Goal: Task Accomplishment & Management: Use online tool/utility

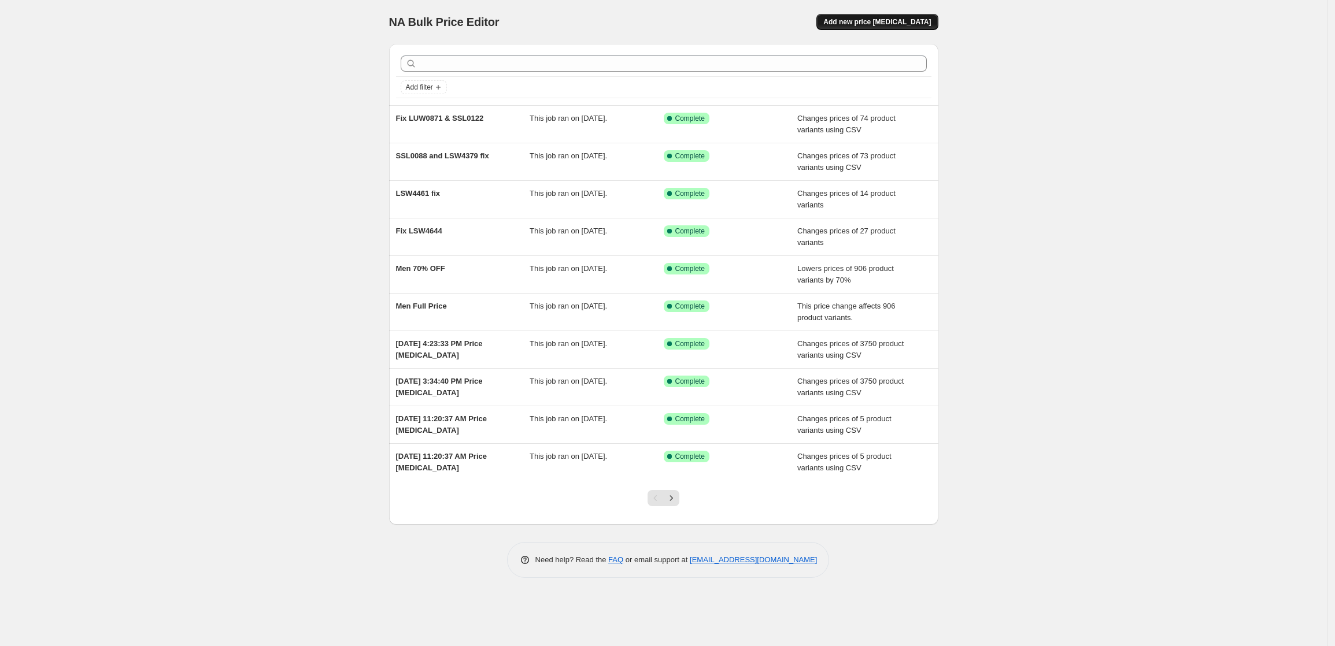
click at [898, 21] on span "Add new price [MEDICAL_DATA]" at bounding box center [877, 21] width 108 height 9
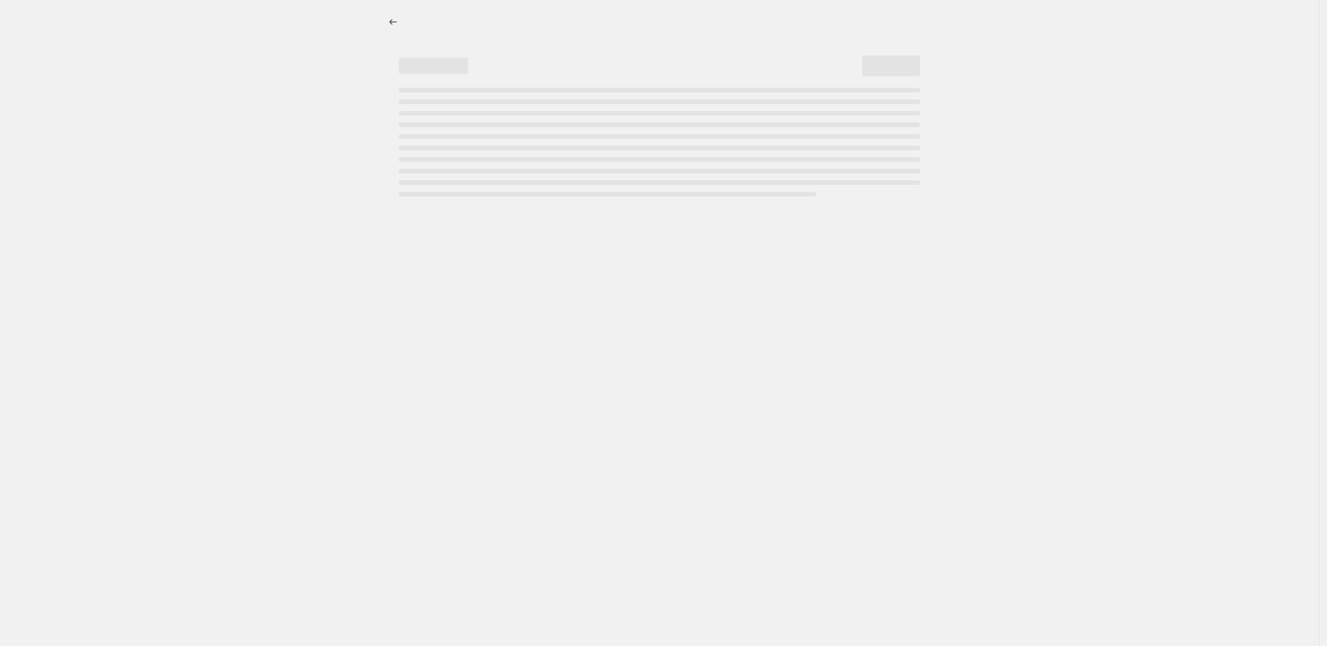
select select "percentage"
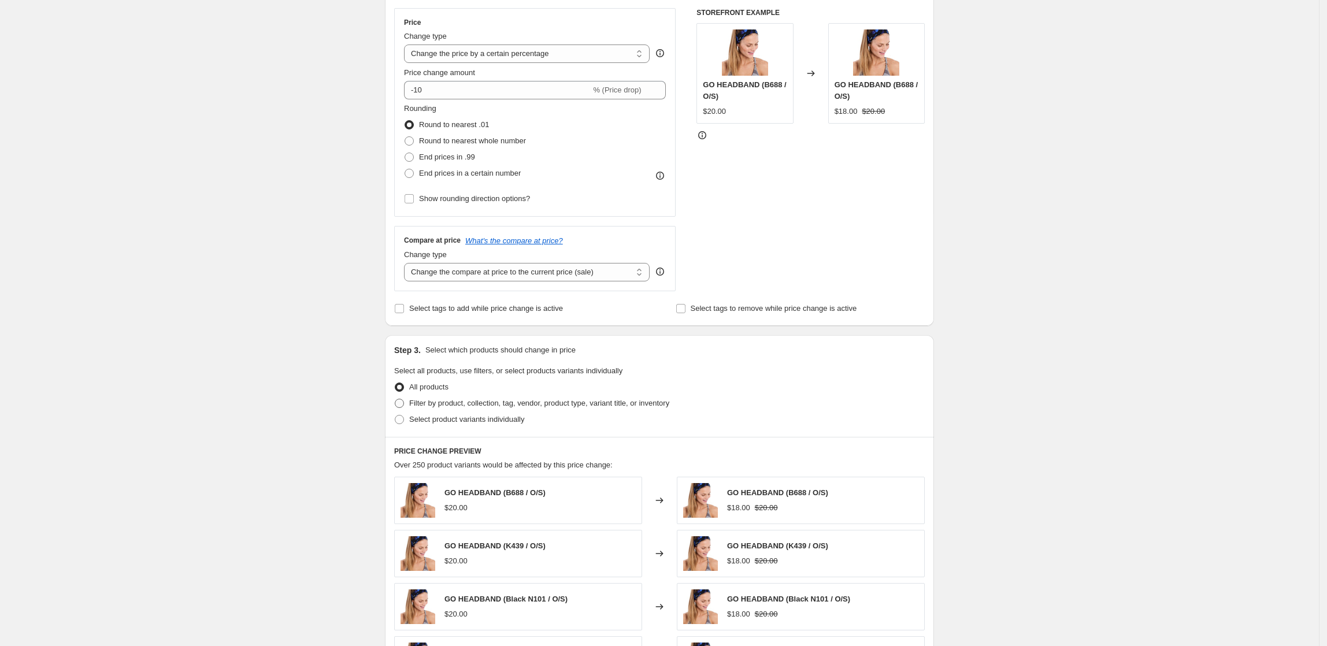
scroll to position [231, 0]
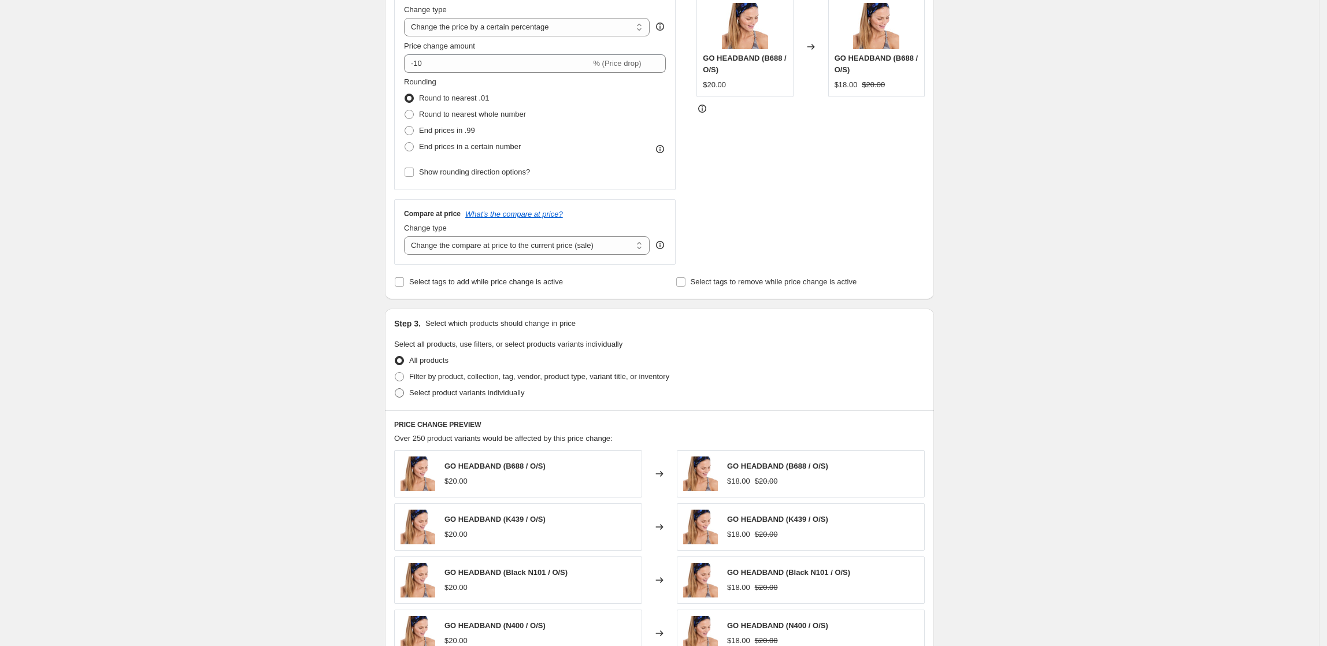
click at [449, 396] on span "Select product variants individually" at bounding box center [466, 392] width 115 height 9
click at [395, 389] on input "Select product variants individually" at bounding box center [395, 388] width 1 height 1
radio input "true"
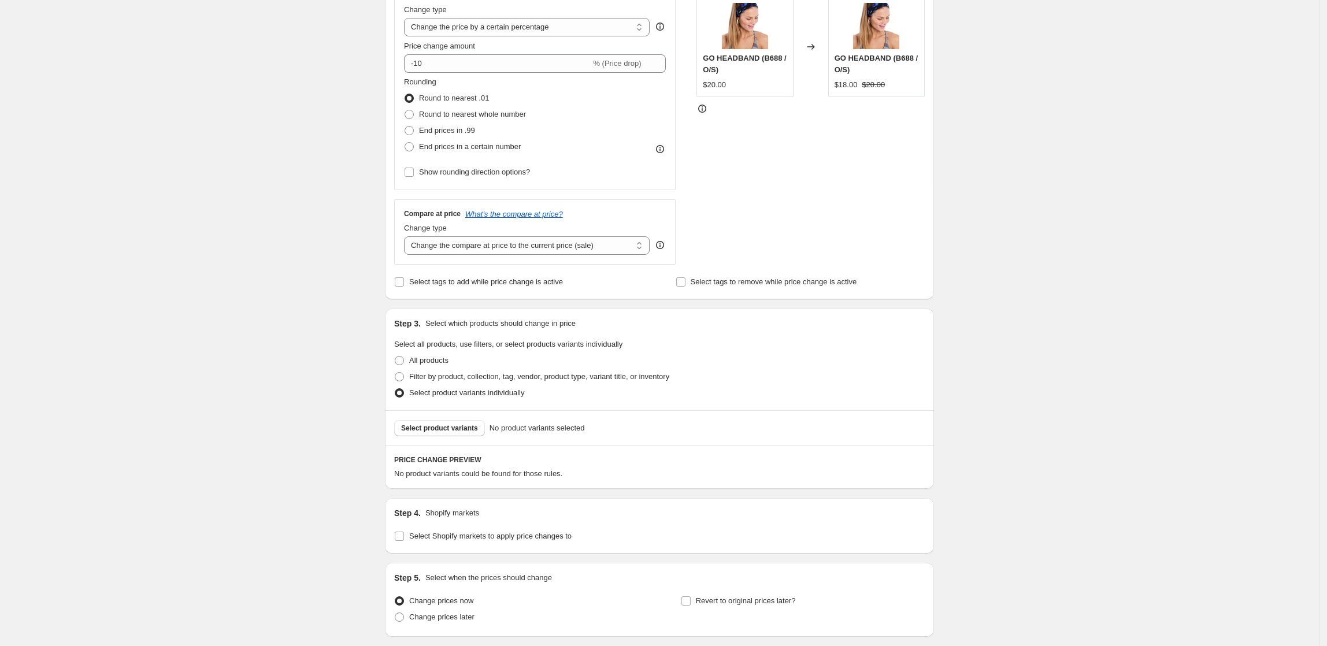
scroll to position [308, 0]
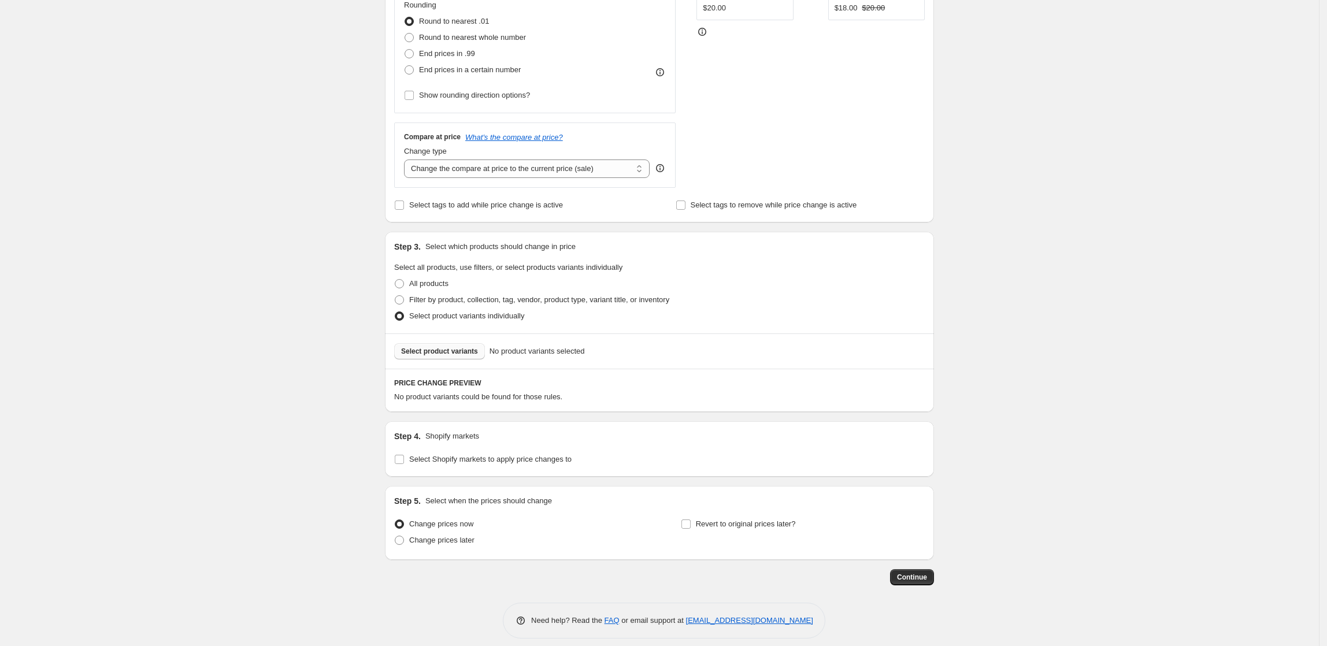
click at [466, 354] on span "Select product variants" at bounding box center [439, 351] width 77 height 9
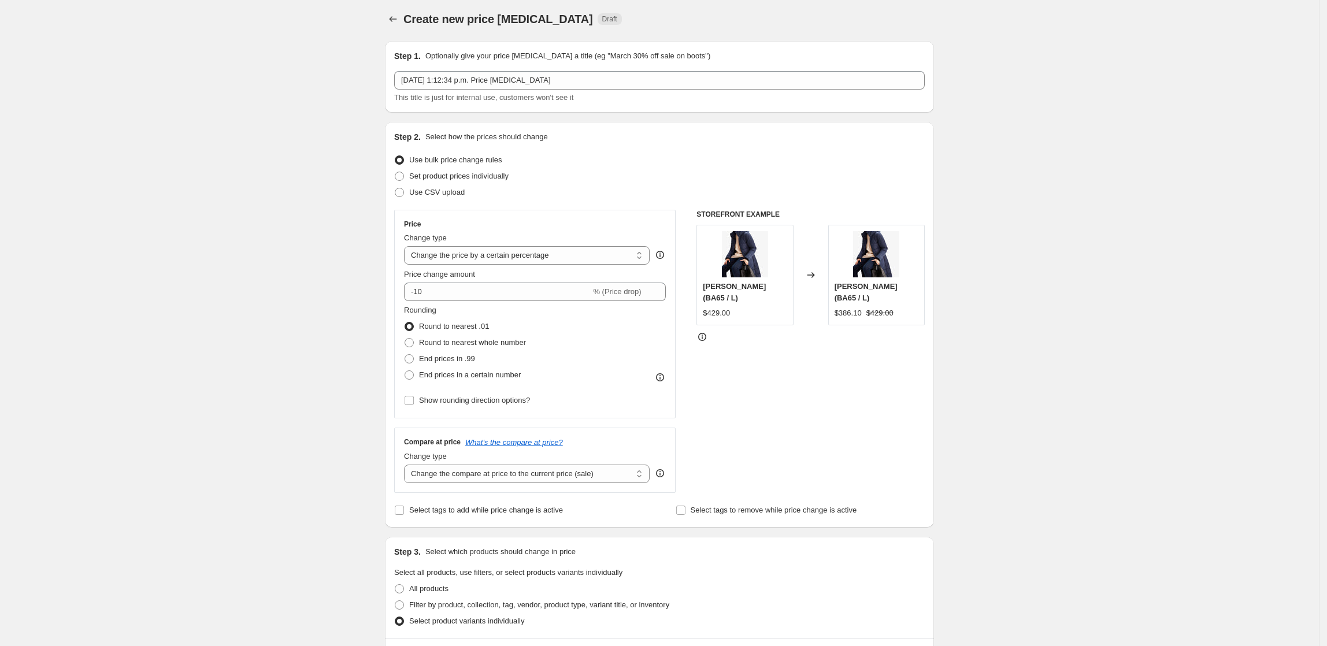
scroll to position [0, 0]
click at [562, 260] on select "Change the price to a certain amount Change the price by a certain amount Chang…" at bounding box center [527, 258] width 246 height 18
select select "ecap"
click at [407, 249] on select "Change the price to a certain amount Change the price by a certain amount Chang…" at bounding box center [527, 258] width 246 height 18
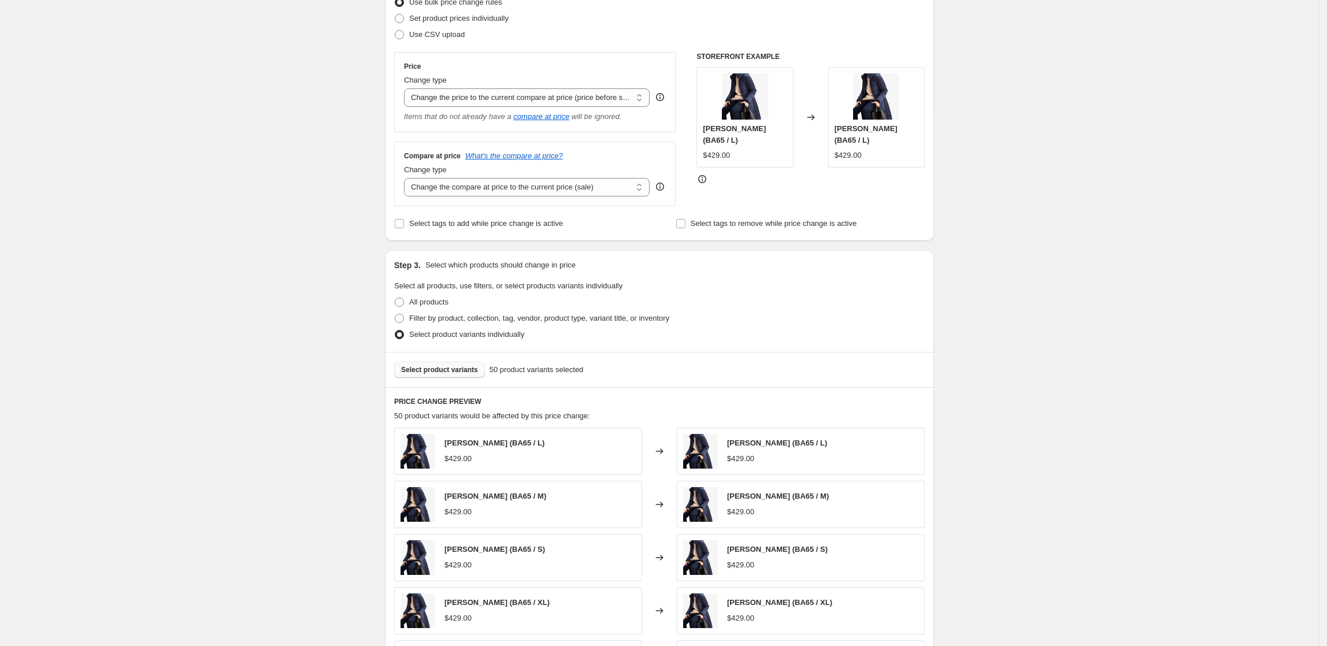
scroll to position [385, 0]
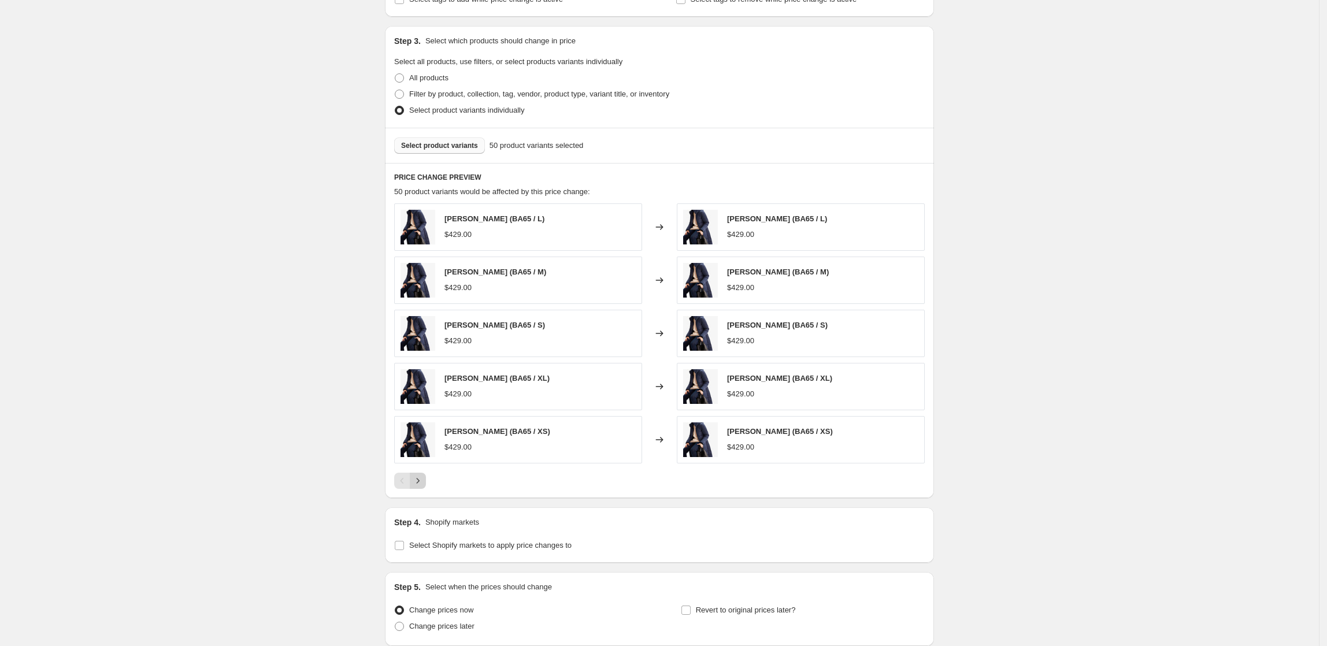
click at [426, 479] on button "Next" at bounding box center [418, 481] width 16 height 16
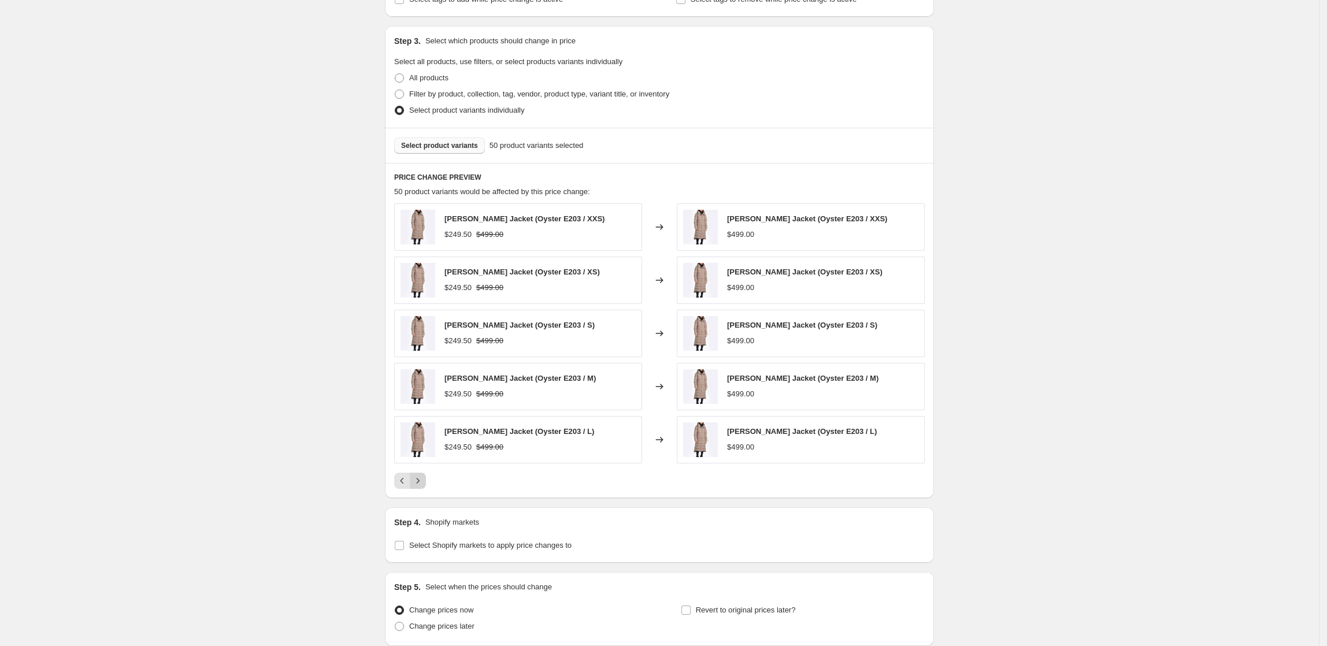
click at [426, 479] on button "Next" at bounding box center [418, 481] width 16 height 16
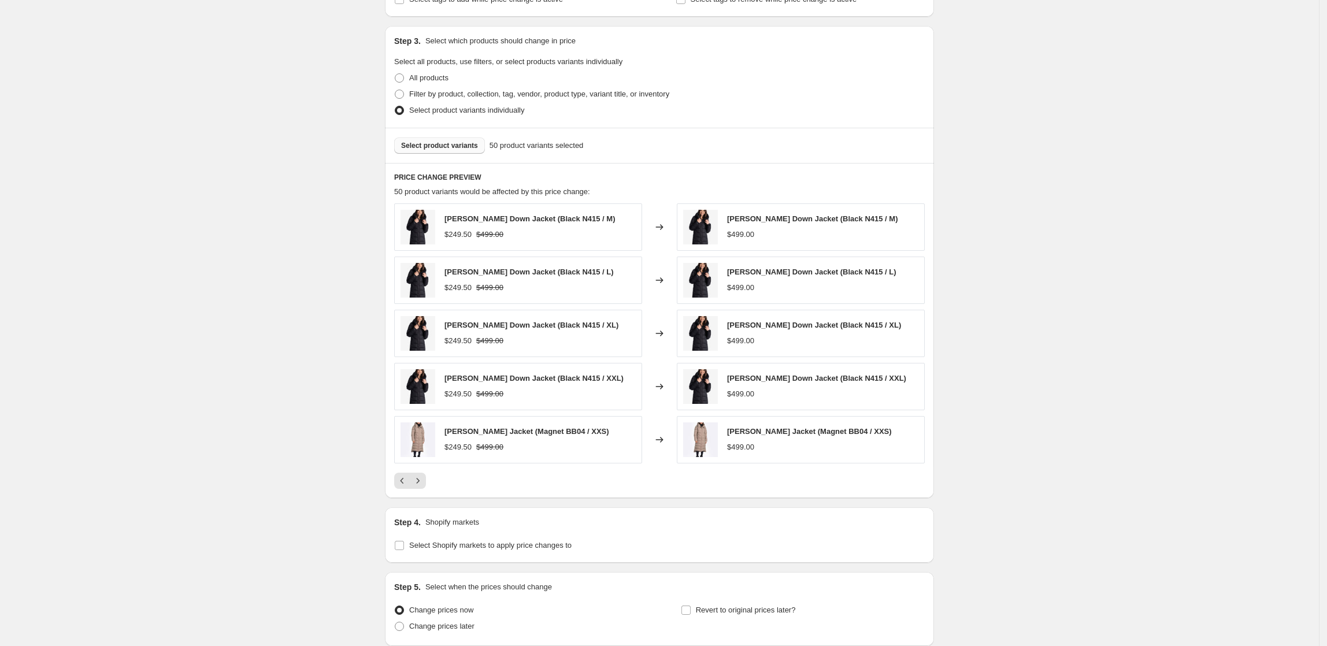
click at [1097, 123] on div "Create new price [MEDICAL_DATA]. This page is ready Create new price [MEDICAL_D…" at bounding box center [659, 178] width 1319 height 1127
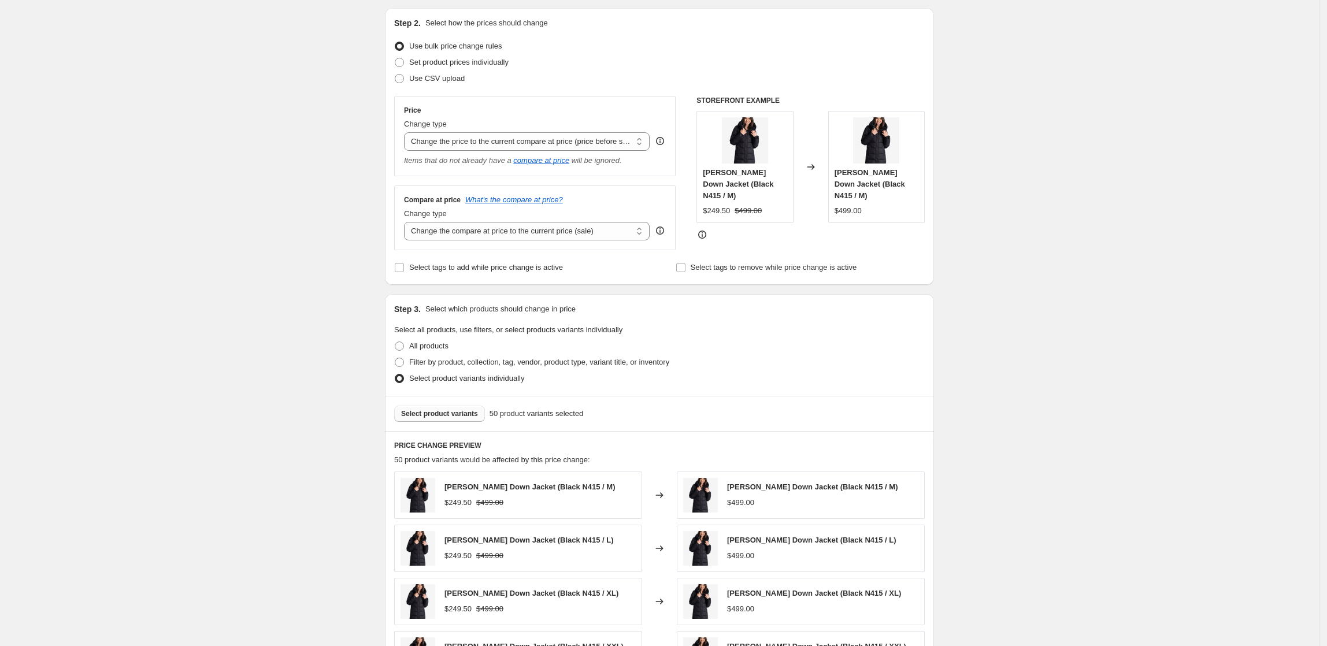
scroll to position [154, 0]
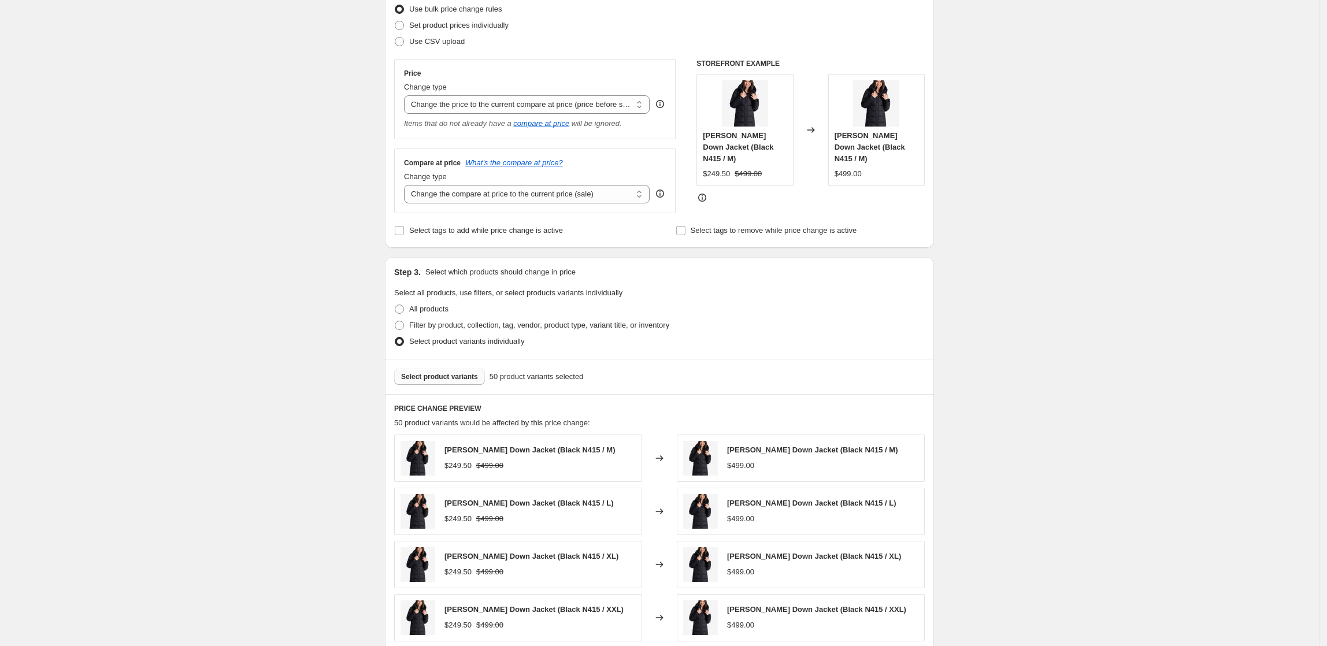
click at [1046, 230] on div "Create new price [MEDICAL_DATA]. This page is ready Create new price [MEDICAL_D…" at bounding box center [659, 409] width 1319 height 1127
click at [265, 165] on div "Create new price [MEDICAL_DATA]. This page is ready Create new price [MEDICAL_D…" at bounding box center [659, 409] width 1319 height 1127
click at [132, 157] on div "Create new price [MEDICAL_DATA]. This page is ready Create new price [MEDICAL_D…" at bounding box center [659, 409] width 1319 height 1127
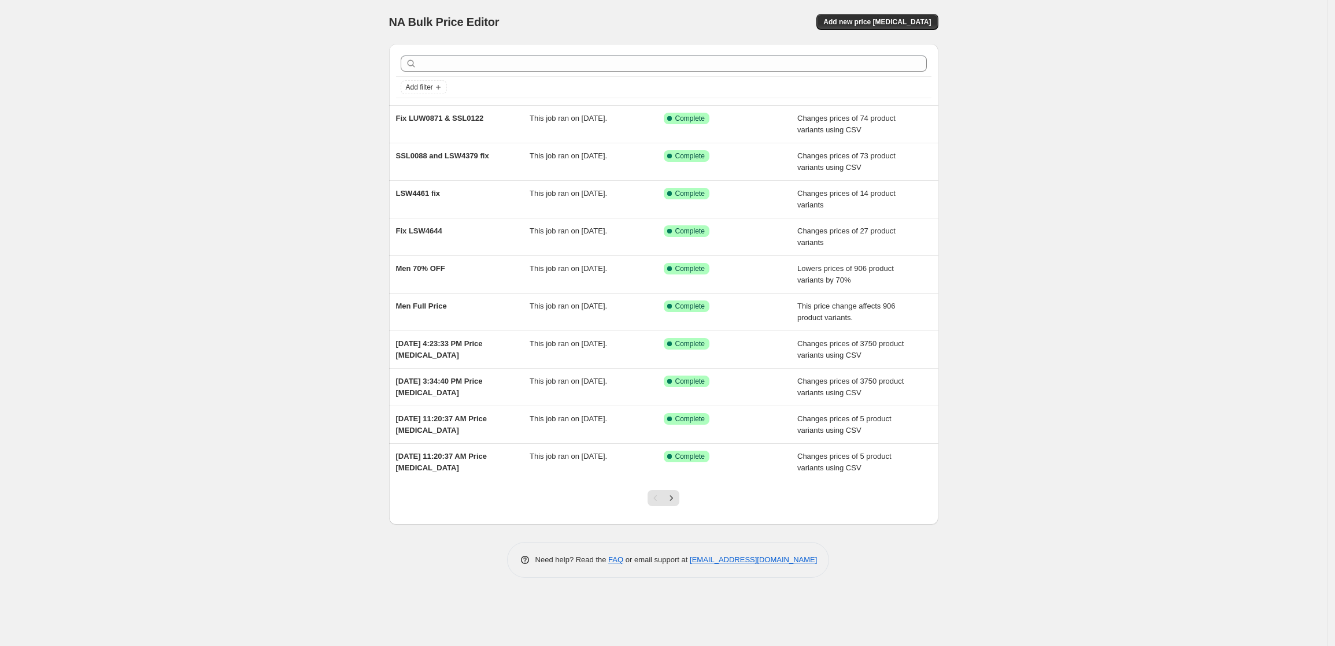
drag, startPoint x: 1133, startPoint y: 170, endPoint x: 1147, endPoint y: 95, distance: 75.8
click at [1133, 169] on div "NA Bulk Price Editor. This page is ready NA Bulk Price Editor Add new price [ME…" at bounding box center [663, 323] width 1326 height 646
click at [888, 18] on span "Add new price [MEDICAL_DATA]" at bounding box center [877, 21] width 108 height 9
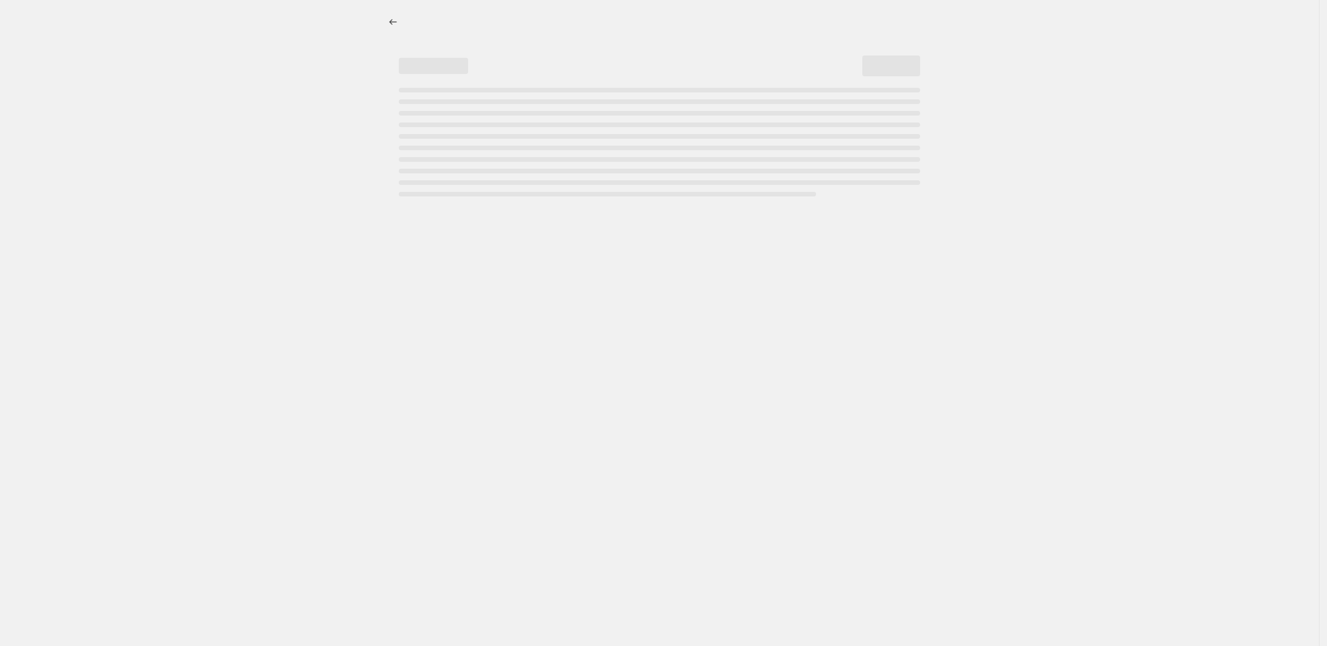
select select "percentage"
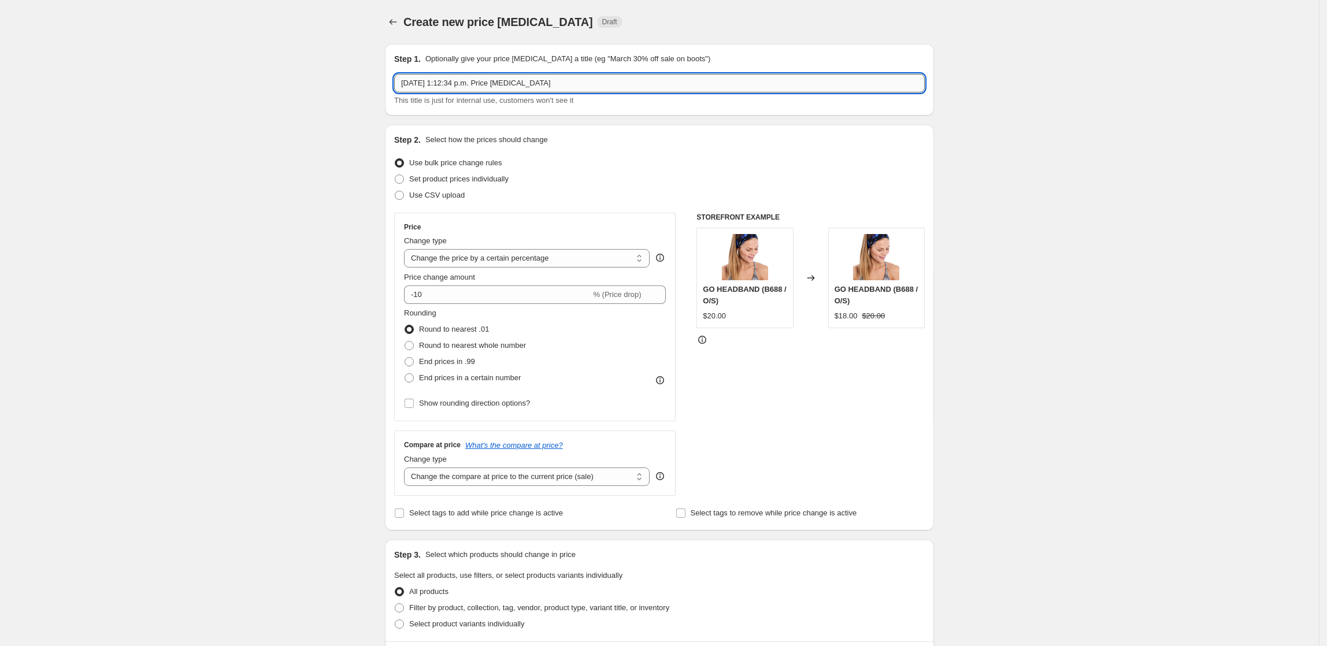
click at [592, 81] on input "[DATE] 1:12:34 p.m. Price [MEDICAL_DATA]" at bounding box center [659, 83] width 531 height 18
drag, startPoint x: 590, startPoint y: 81, endPoint x: 355, endPoint y: 93, distance: 235.5
click at [355, 93] on div "Create new price [MEDICAL_DATA]. This page is ready Create new price [MEDICAL_D…" at bounding box center [659, 610] width 1319 height 1220
click at [393, 15] on button "Price change jobs" at bounding box center [393, 22] width 16 height 16
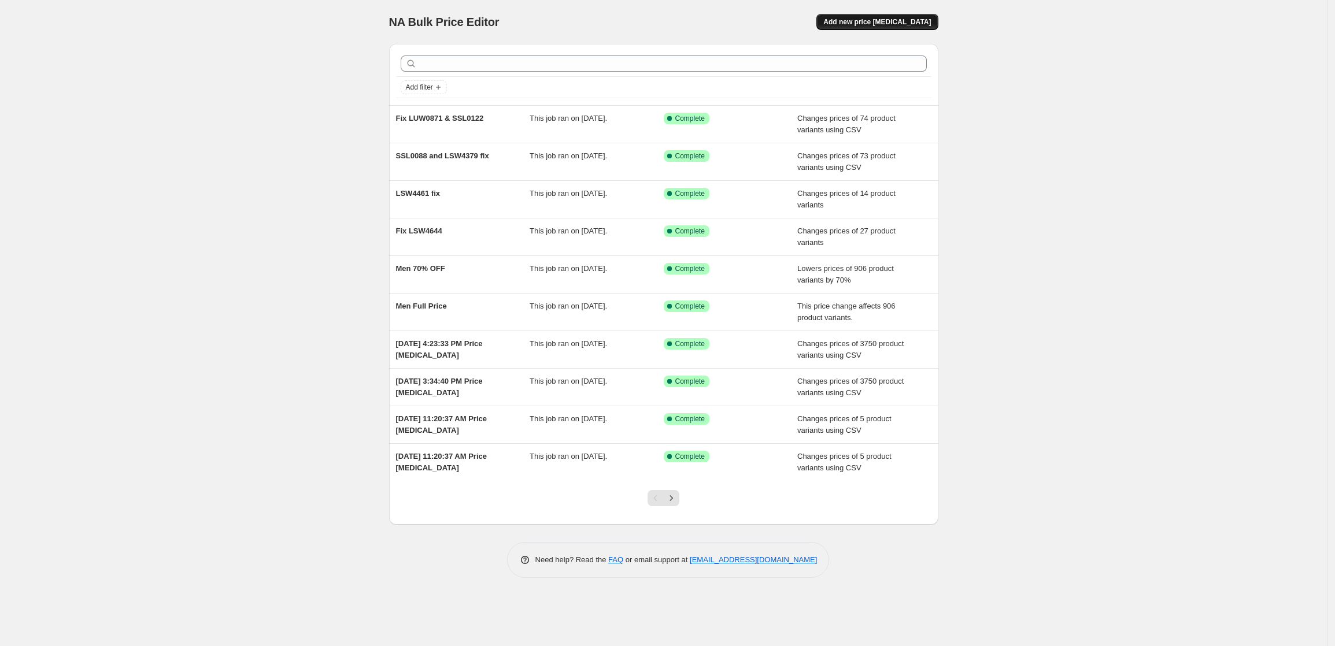
click at [925, 24] on span "Add new price [MEDICAL_DATA]" at bounding box center [877, 21] width 108 height 9
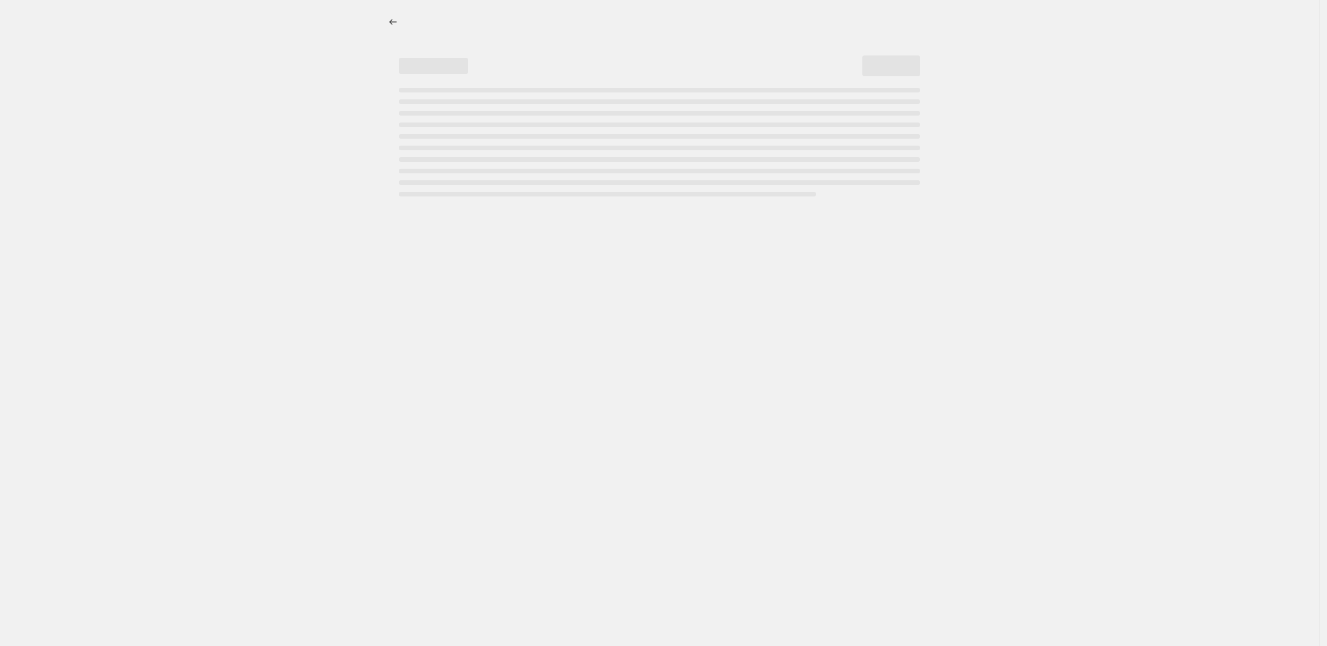
select select "percentage"
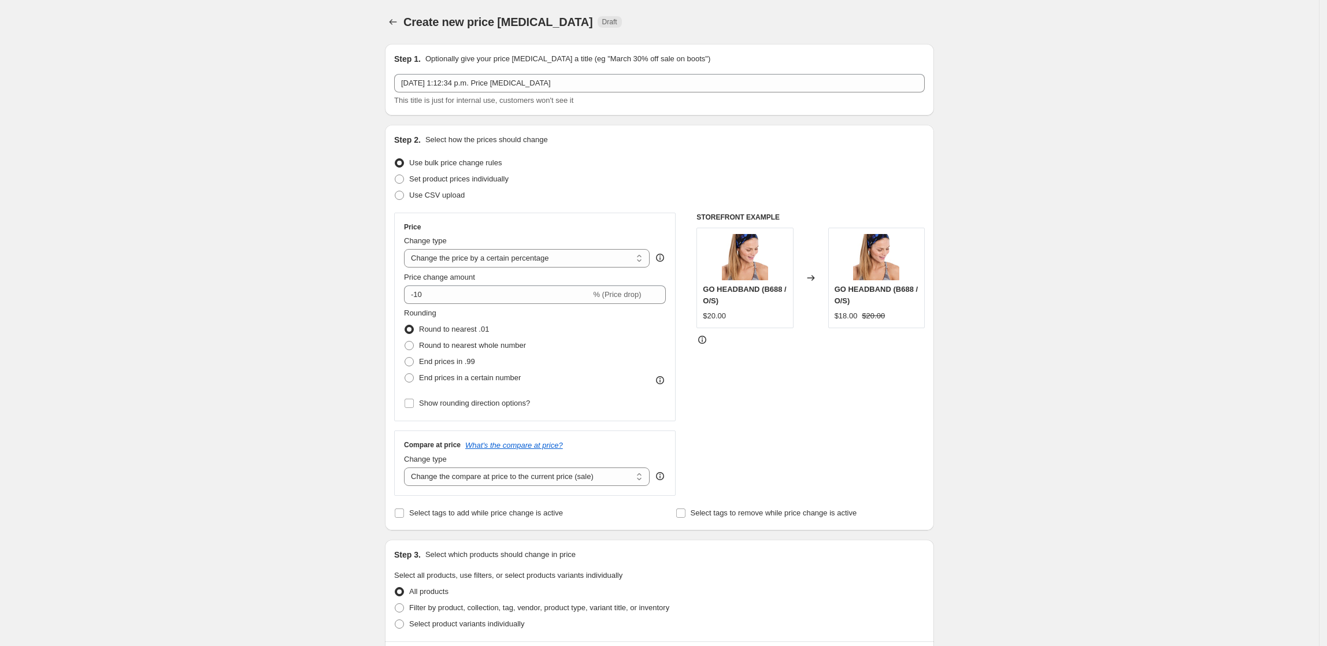
click at [488, 68] on div "Step 1. Optionally give your price [MEDICAL_DATA] a title (eg "March 30% off sa…" at bounding box center [659, 79] width 531 height 53
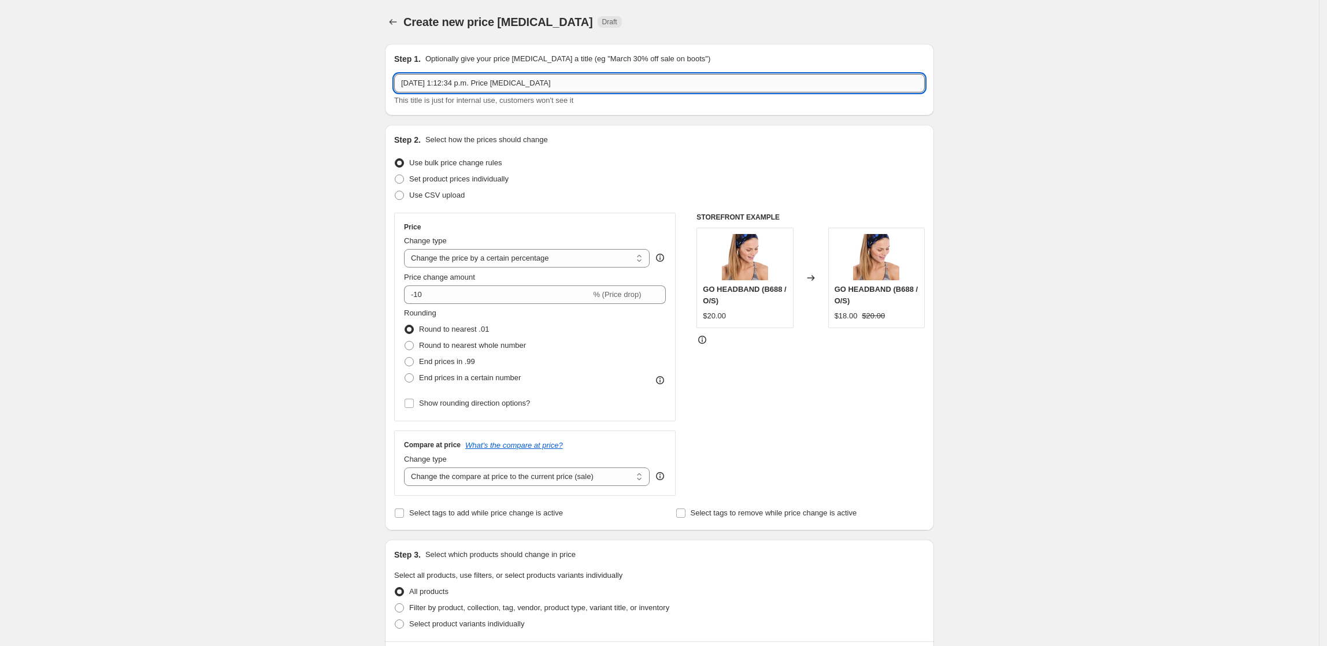
click at [525, 86] on input "[DATE] 1:12:34 p.m. Price [MEDICAL_DATA]" at bounding box center [659, 83] width 531 height 18
type input "N"
type input "FP [PERSON_NAME]"
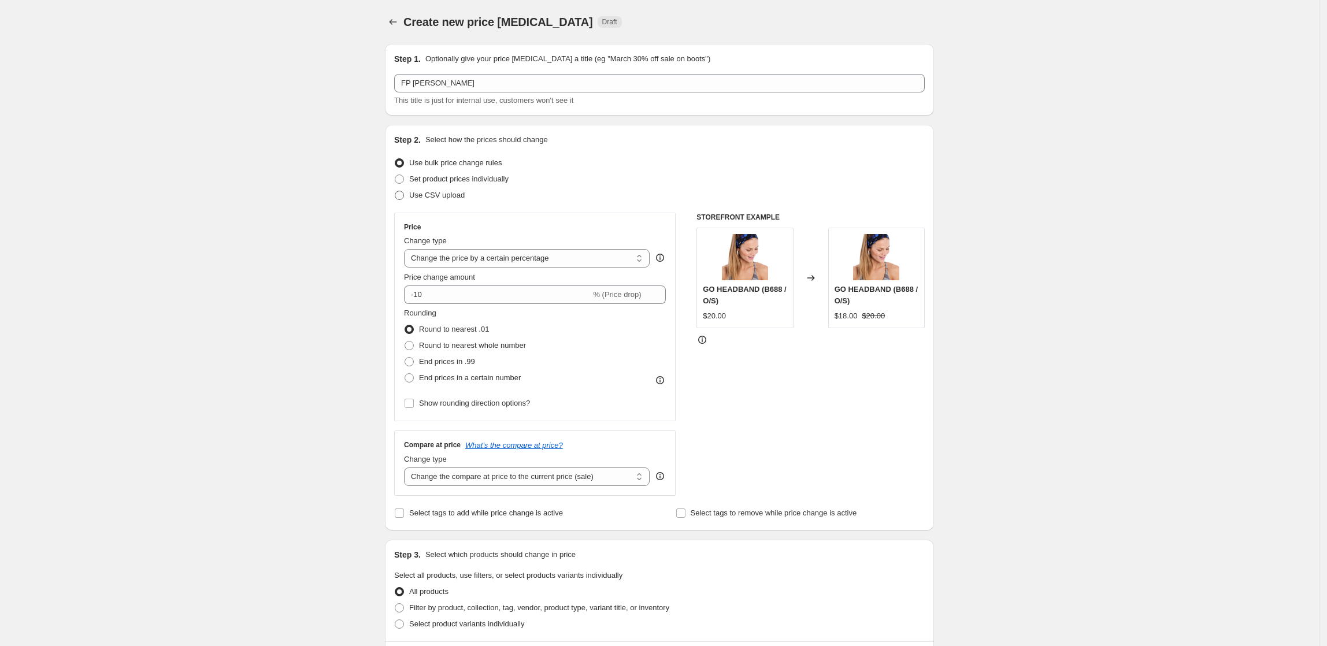
click at [451, 199] on span "Use CSV upload" at bounding box center [436, 195] width 55 height 9
click at [395, 191] on input "Use CSV upload" at bounding box center [395, 191] width 1 height 1
radio input "true"
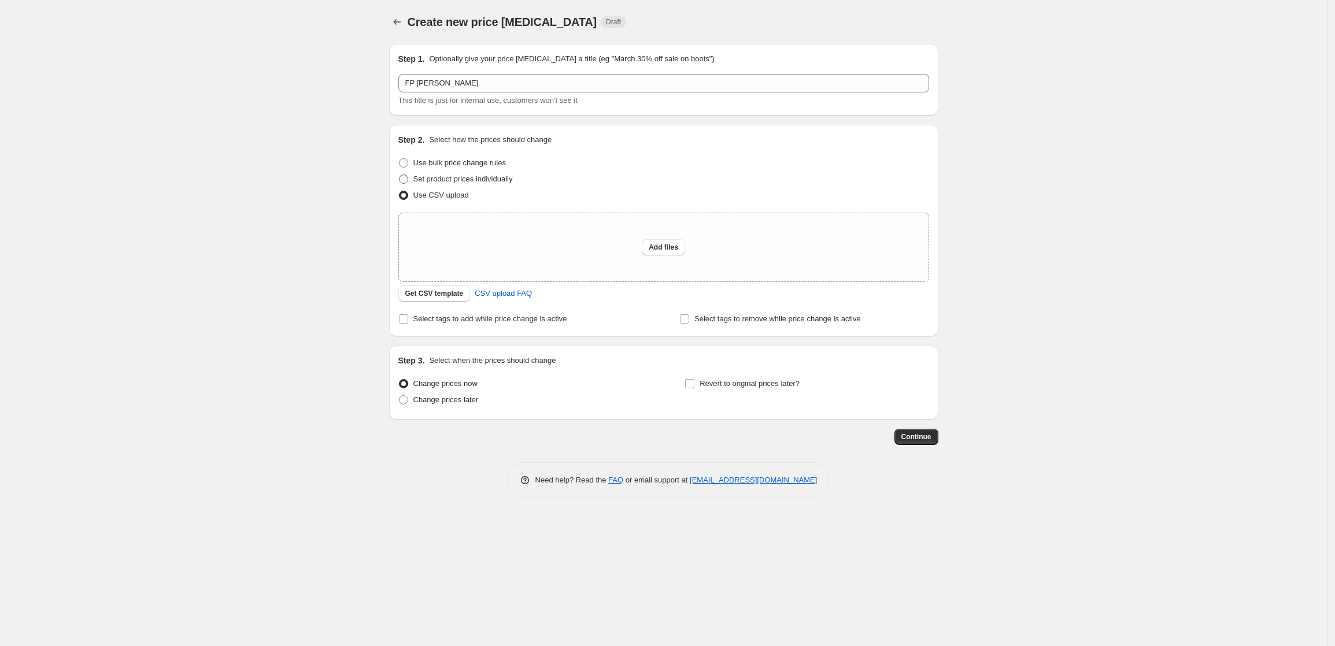
click at [501, 186] on label "Set product prices individually" at bounding box center [455, 179] width 114 height 16
click at [399, 175] on input "Set product prices individually" at bounding box center [399, 175] width 1 height 1
radio input "true"
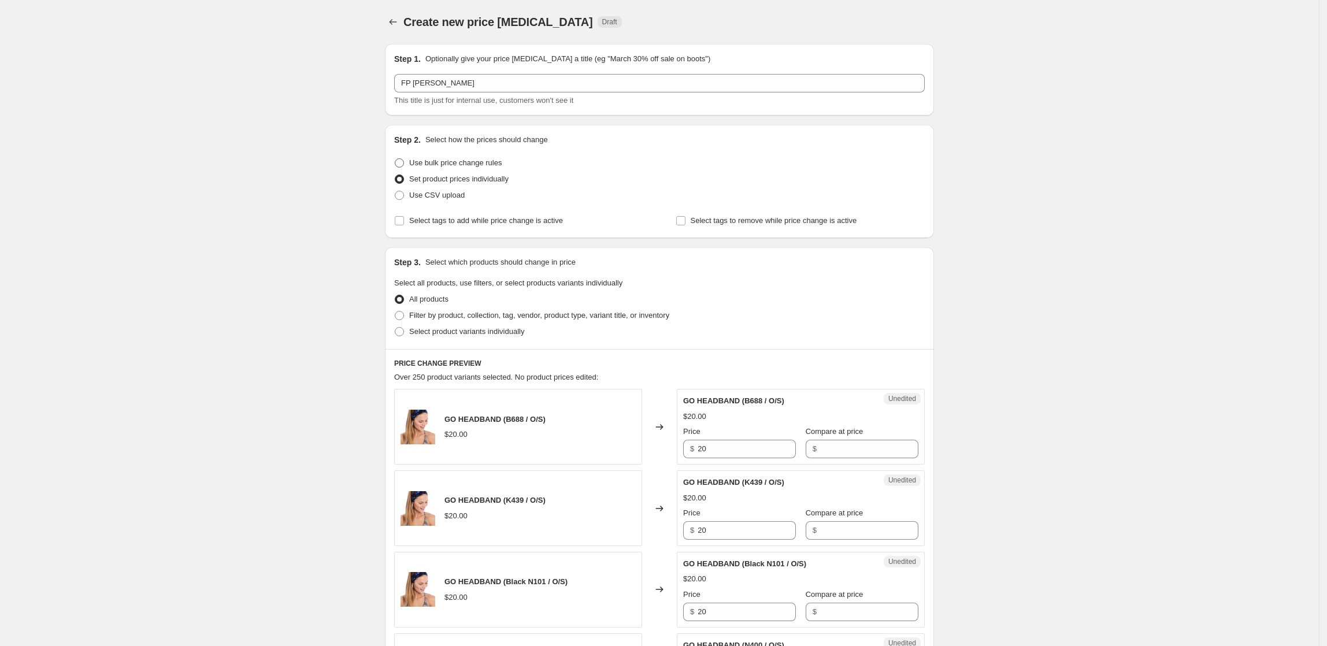
click at [463, 162] on span "Use bulk price change rules" at bounding box center [455, 162] width 92 height 9
click at [395, 159] on input "Use bulk price change rules" at bounding box center [395, 158] width 1 height 1
radio input "true"
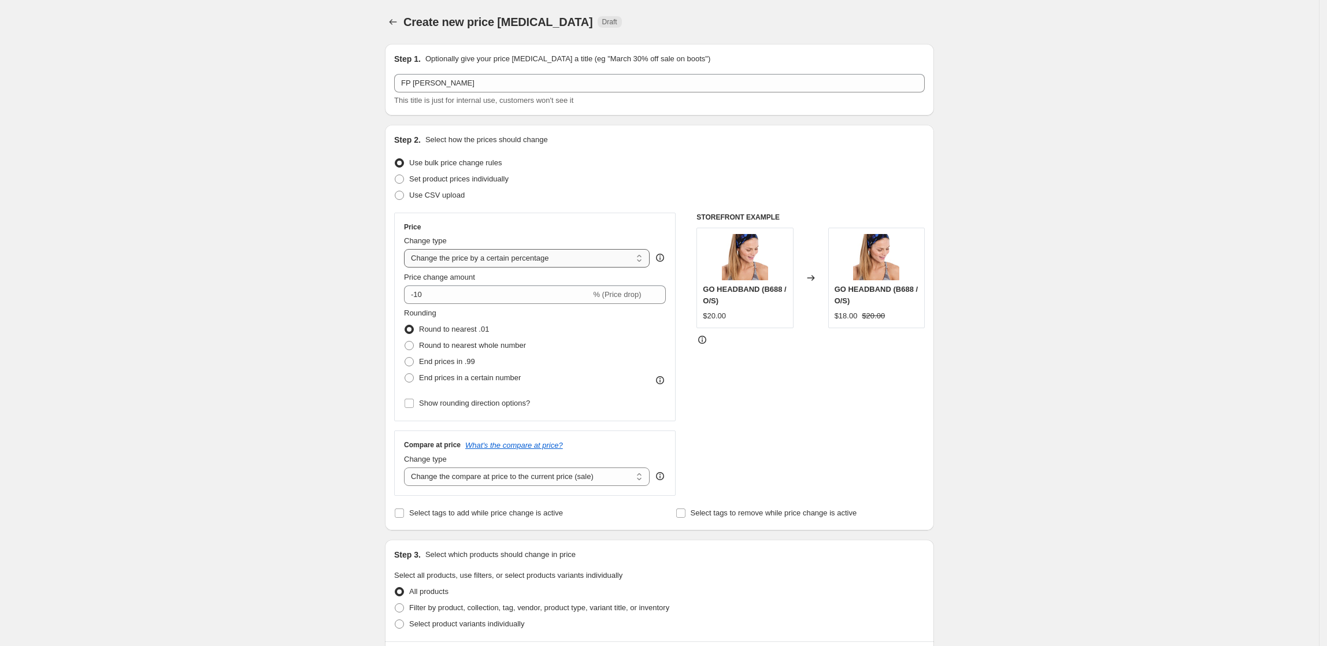
click at [572, 259] on select "Change the price to a certain amount Change the price by a certain amount Chang…" at bounding box center [527, 258] width 246 height 18
select select "ecap"
click at [407, 249] on select "Change the price to a certain amount Change the price by a certain amount Chang…" at bounding box center [527, 258] width 246 height 18
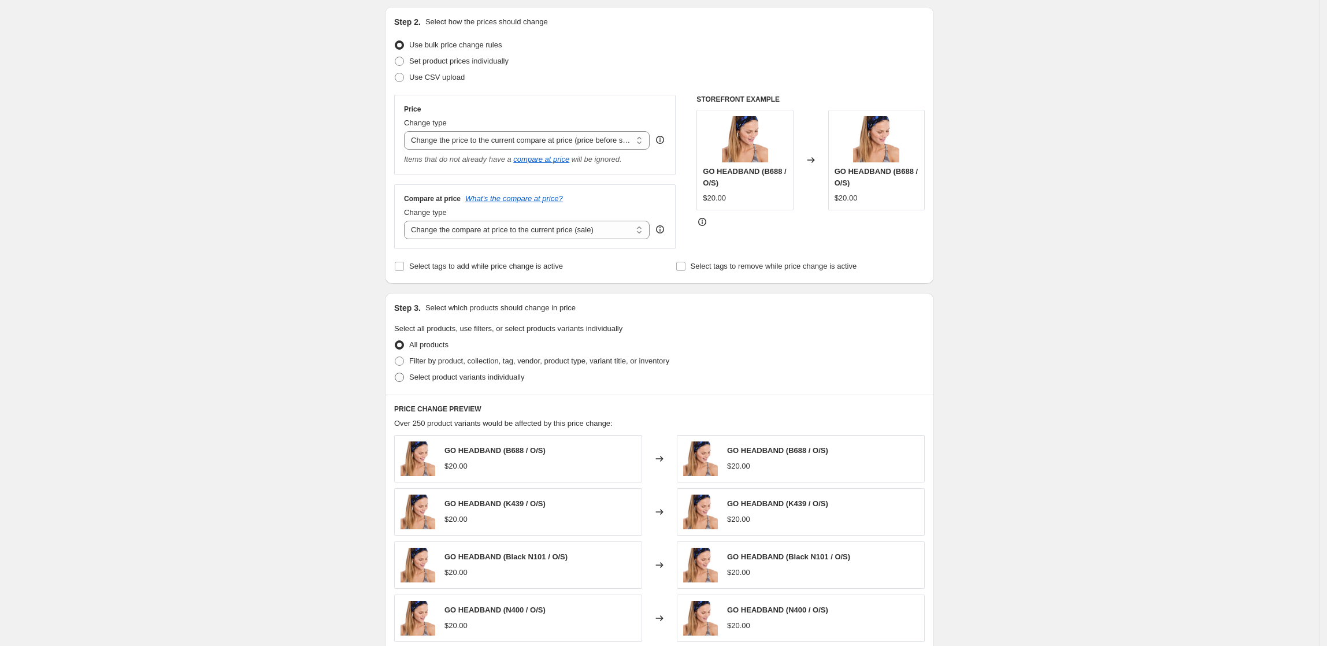
scroll to position [154, 0]
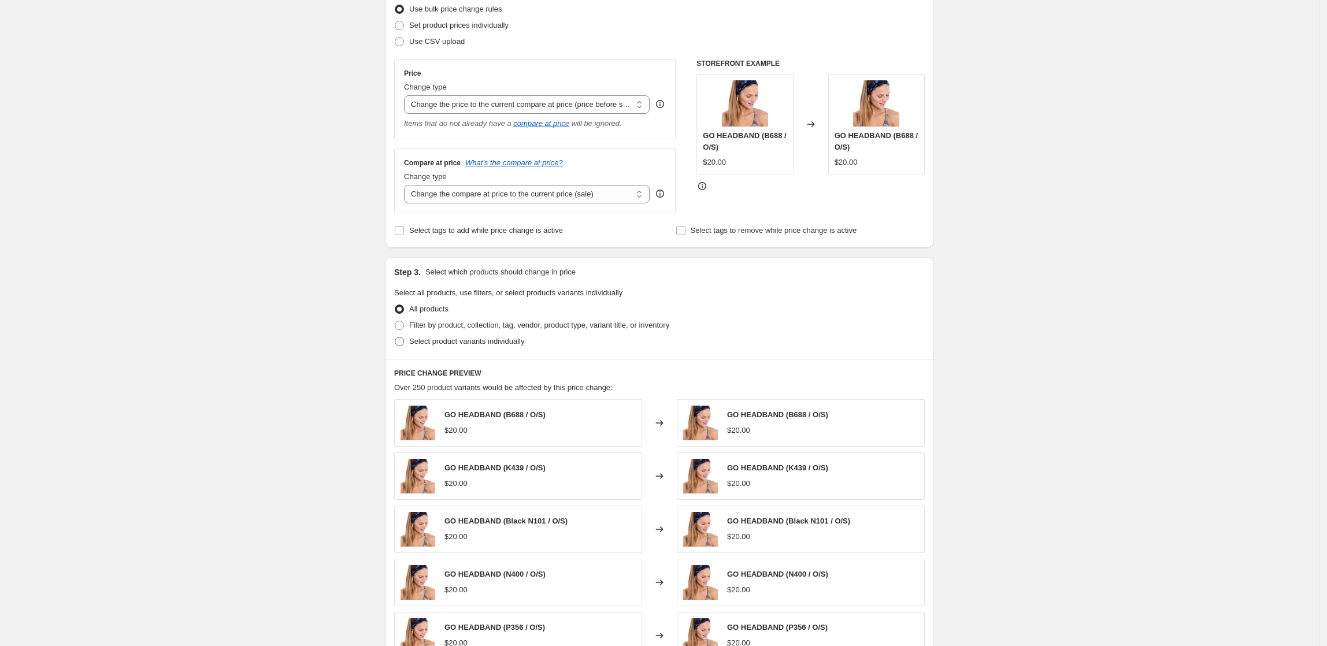
click at [444, 342] on span "Select product variants individually" at bounding box center [466, 341] width 115 height 9
click at [395, 338] on input "Select product variants individually" at bounding box center [395, 337] width 1 height 1
radio input "true"
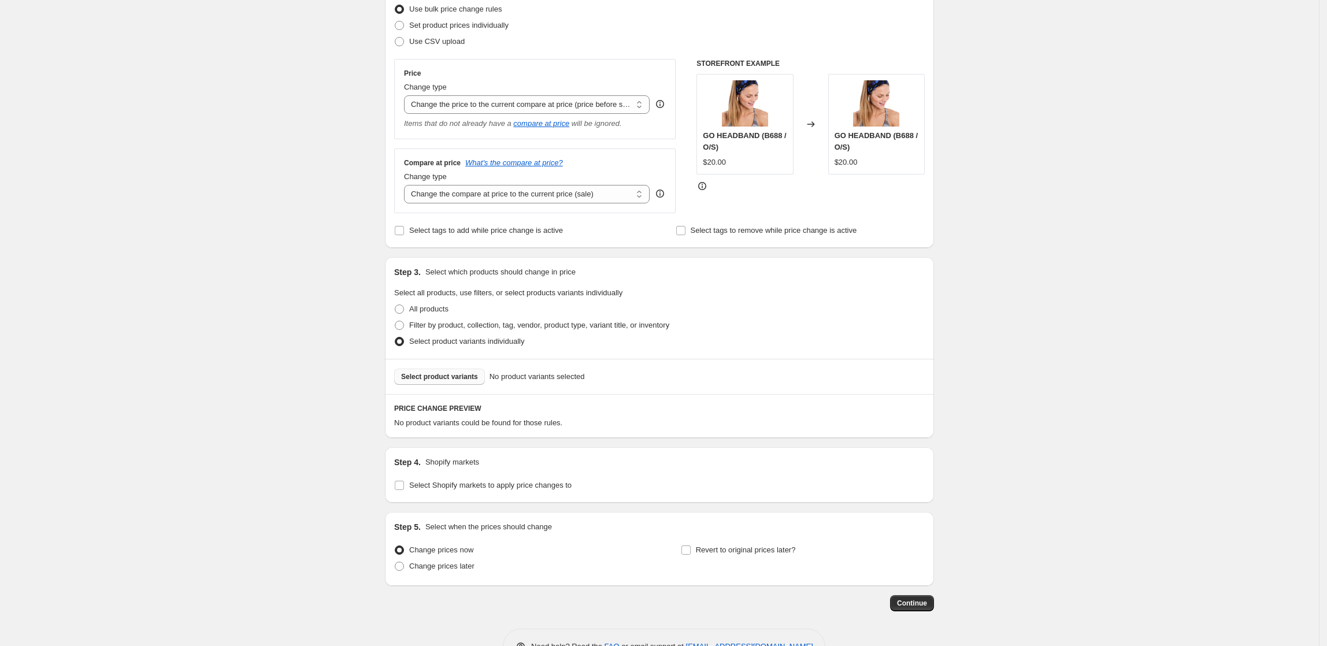
click at [456, 377] on span "Select product variants" at bounding box center [439, 376] width 77 height 9
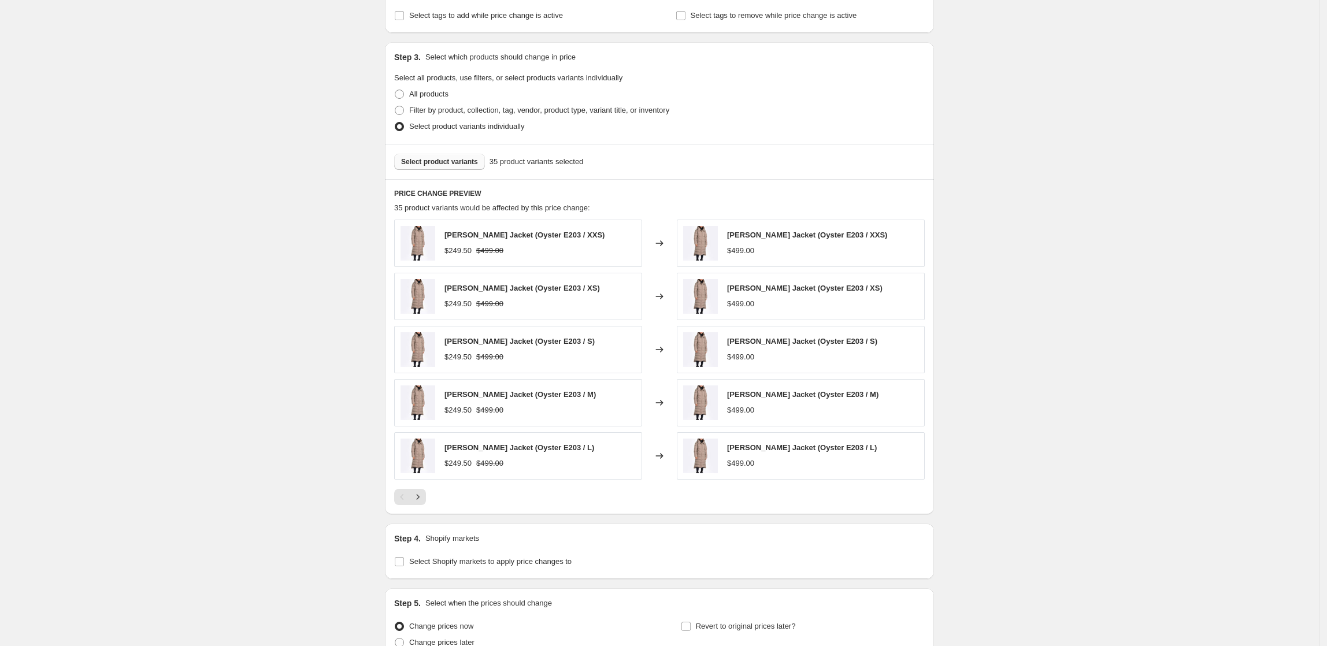
scroll to position [385, 0]
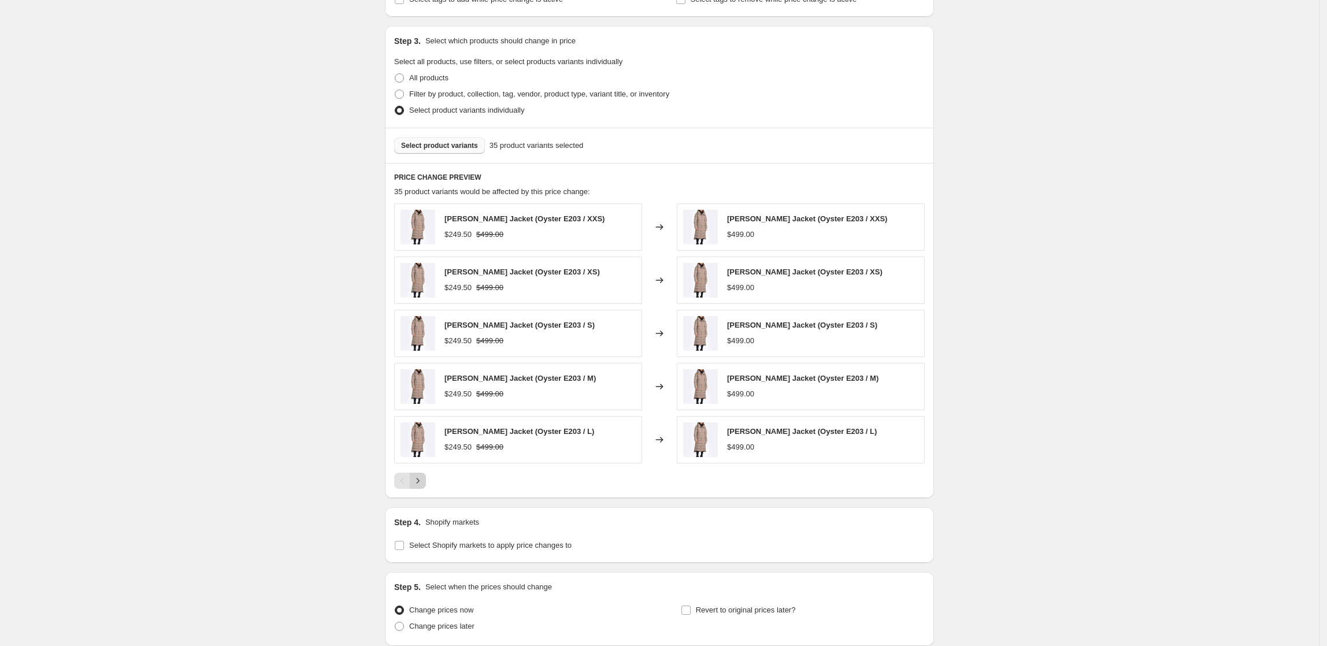
click at [421, 480] on icon "Next" at bounding box center [418, 481] width 12 height 12
click at [424, 484] on icon "Next" at bounding box center [418, 481] width 12 height 12
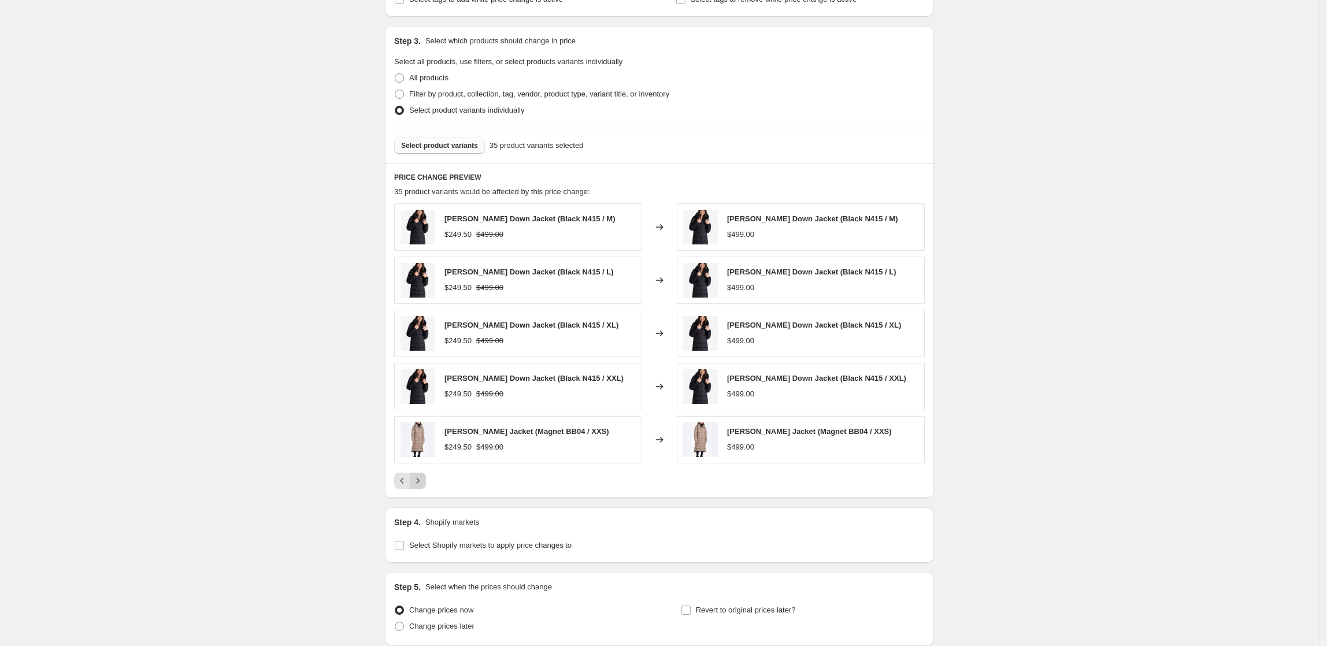
click at [424, 484] on icon "Next" at bounding box center [418, 481] width 12 height 12
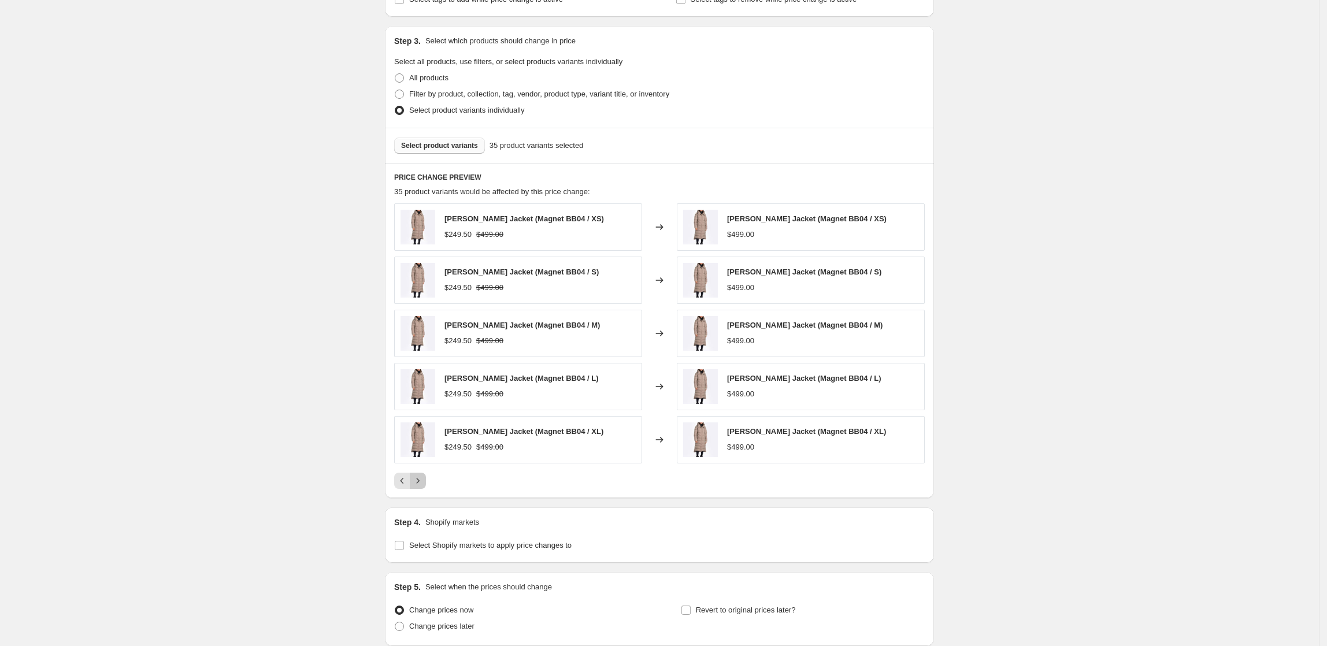
click at [424, 484] on icon "Next" at bounding box center [418, 481] width 12 height 12
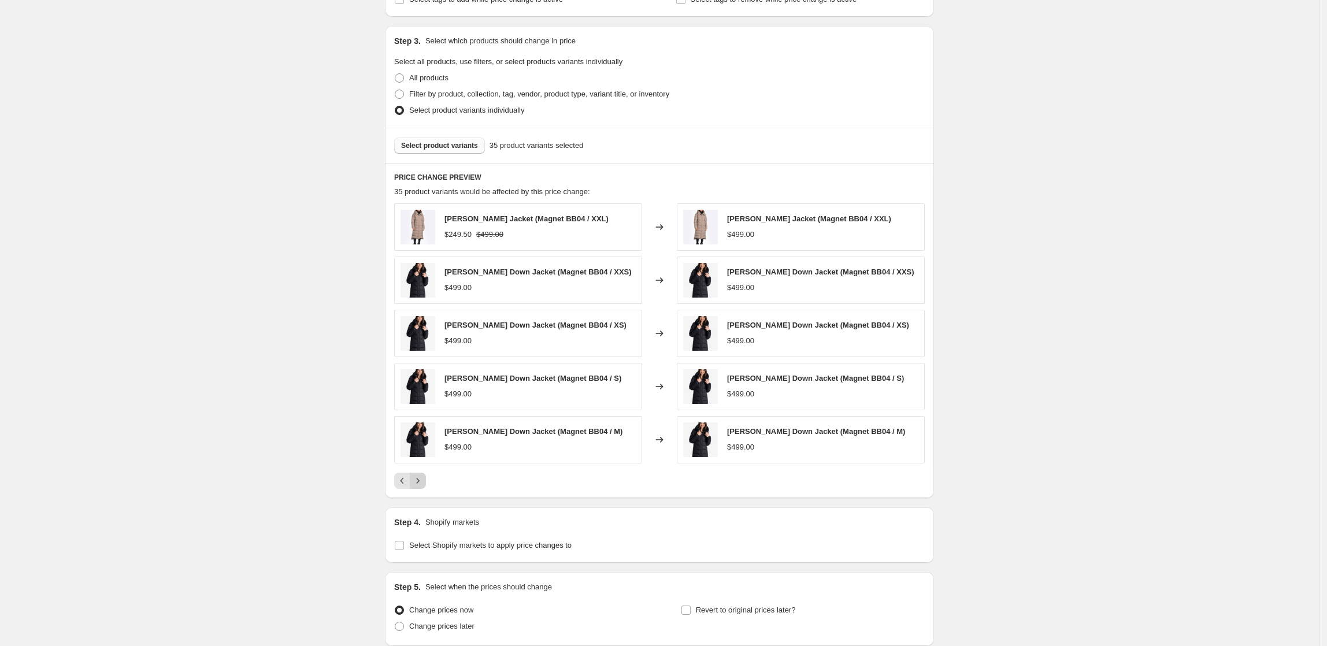
click at [424, 484] on icon "Next" at bounding box center [418, 481] width 12 height 12
click at [424, 484] on div "Pagination" at bounding box center [418, 481] width 16 height 16
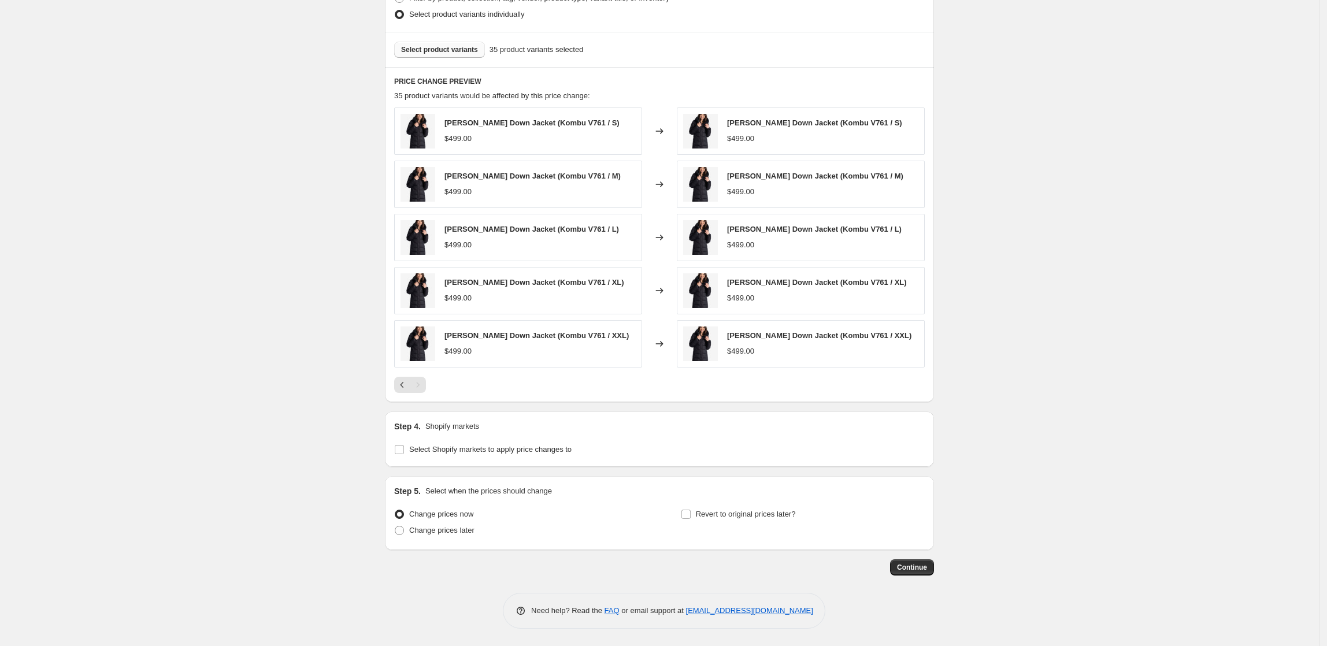
scroll to position [484, 0]
click at [452, 454] on span "Select Shopify markets to apply price changes to" at bounding box center [490, 450] width 162 height 12
click at [404, 454] on input "Select Shopify markets to apply price changes to" at bounding box center [399, 449] width 9 height 9
checkbox input "true"
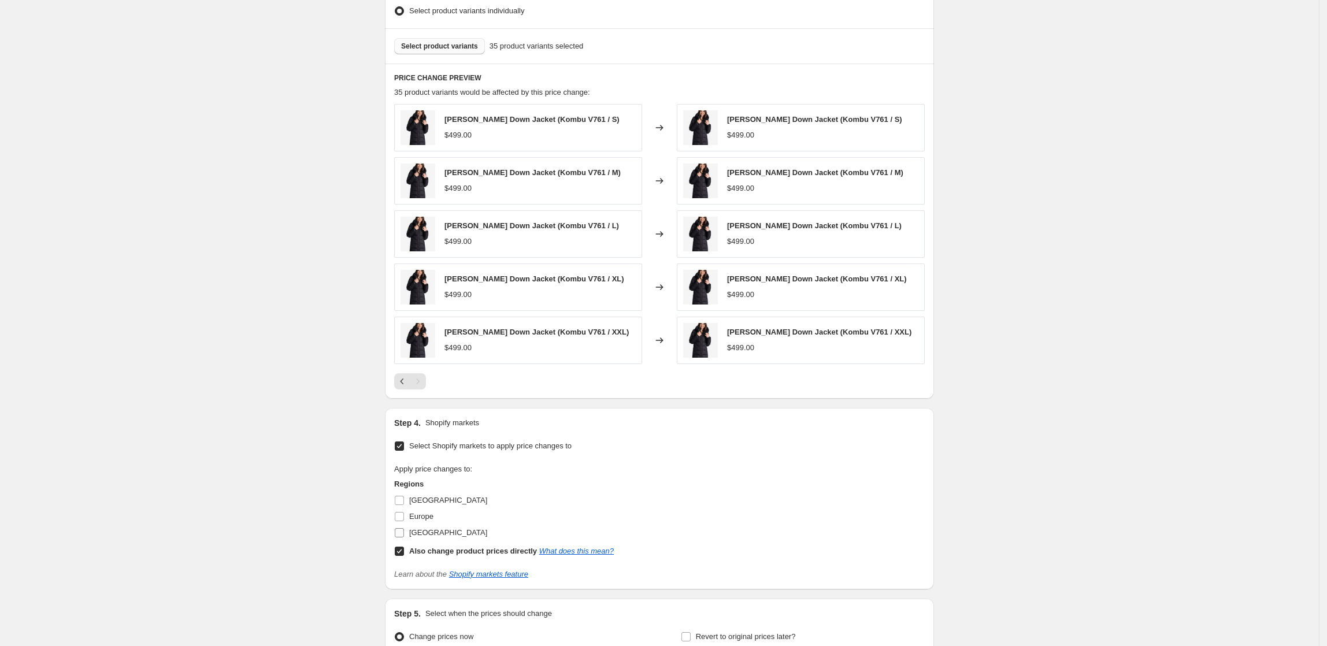
click at [422, 536] on span "[GEOGRAPHIC_DATA]" at bounding box center [448, 532] width 78 height 9
click at [404, 536] on input "[GEOGRAPHIC_DATA]" at bounding box center [399, 532] width 9 height 9
checkbox input "true"
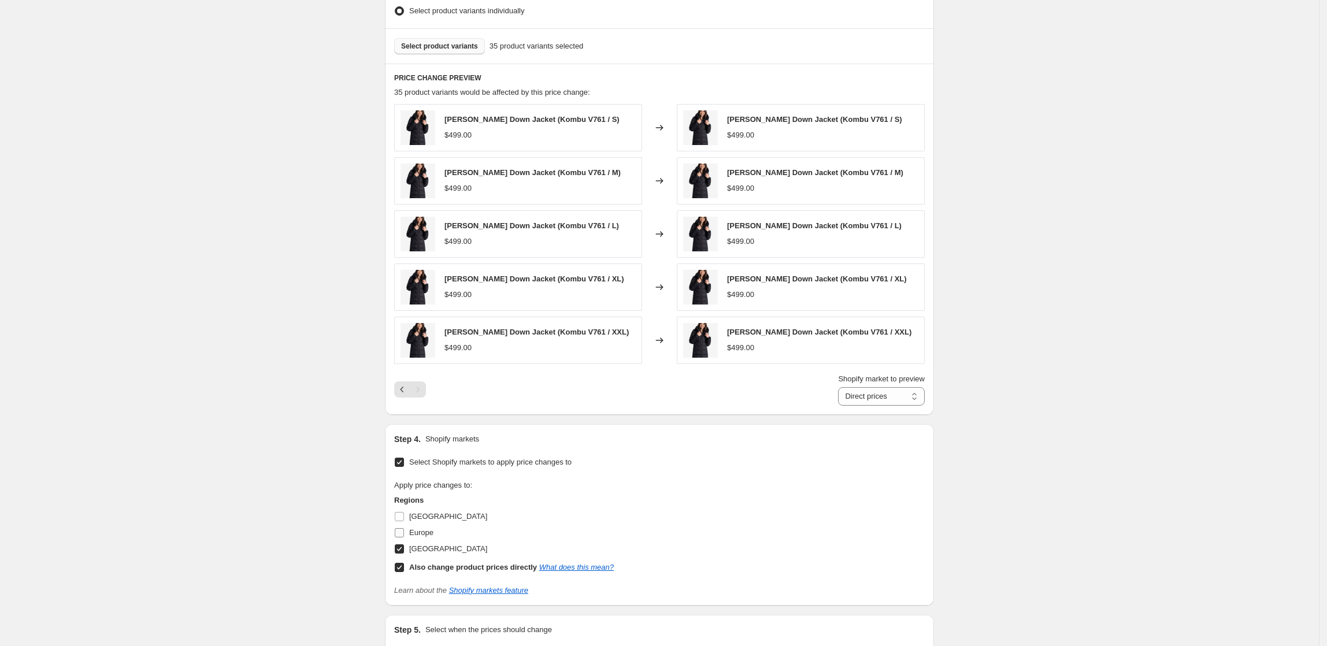
click at [412, 534] on span "Europe" at bounding box center [421, 532] width 24 height 9
click at [404, 534] on input "Europe" at bounding box center [399, 532] width 9 height 9
checkbox input "true"
click at [419, 521] on span "[GEOGRAPHIC_DATA]" at bounding box center [448, 516] width 78 height 9
click at [404, 521] on input "[GEOGRAPHIC_DATA]" at bounding box center [399, 516] width 9 height 9
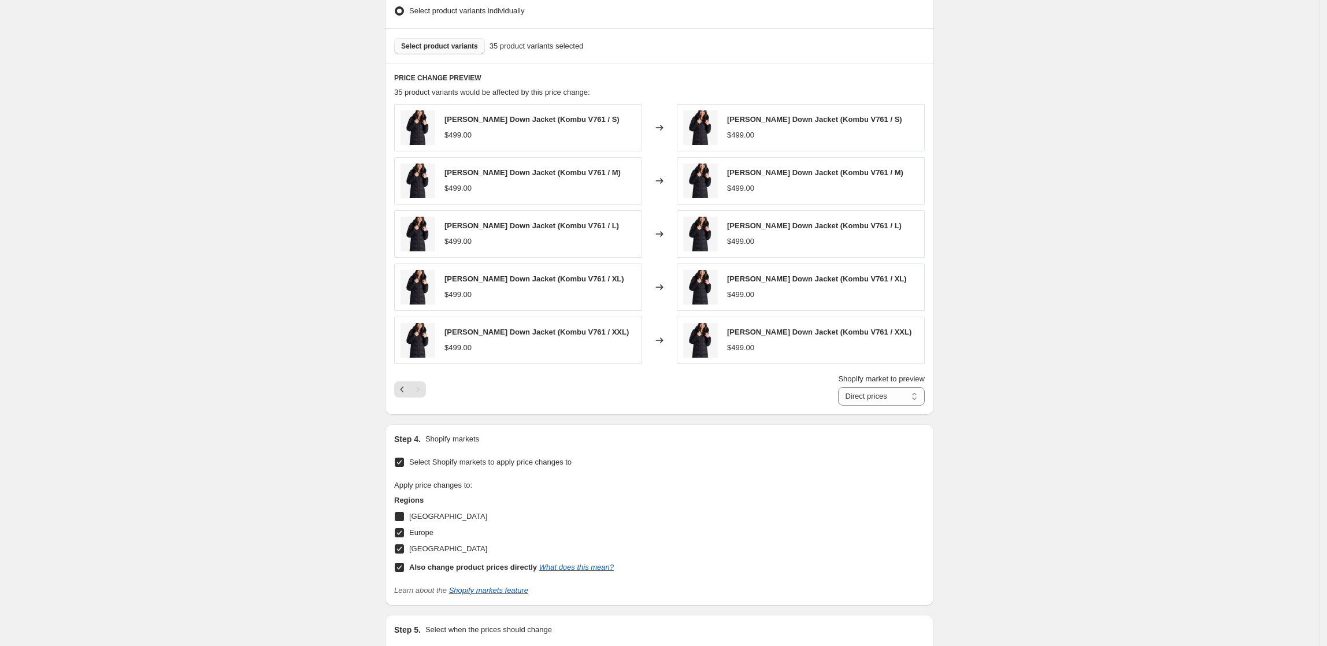
checkbox input "true"
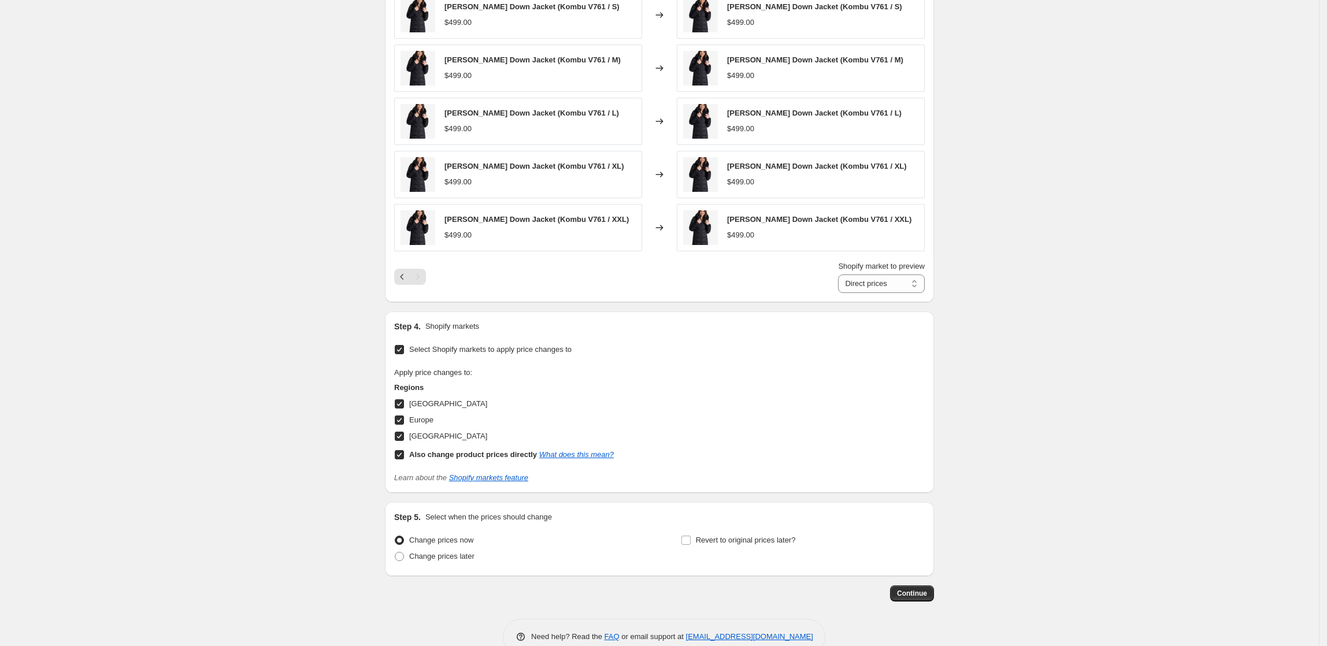
scroll to position [627, 0]
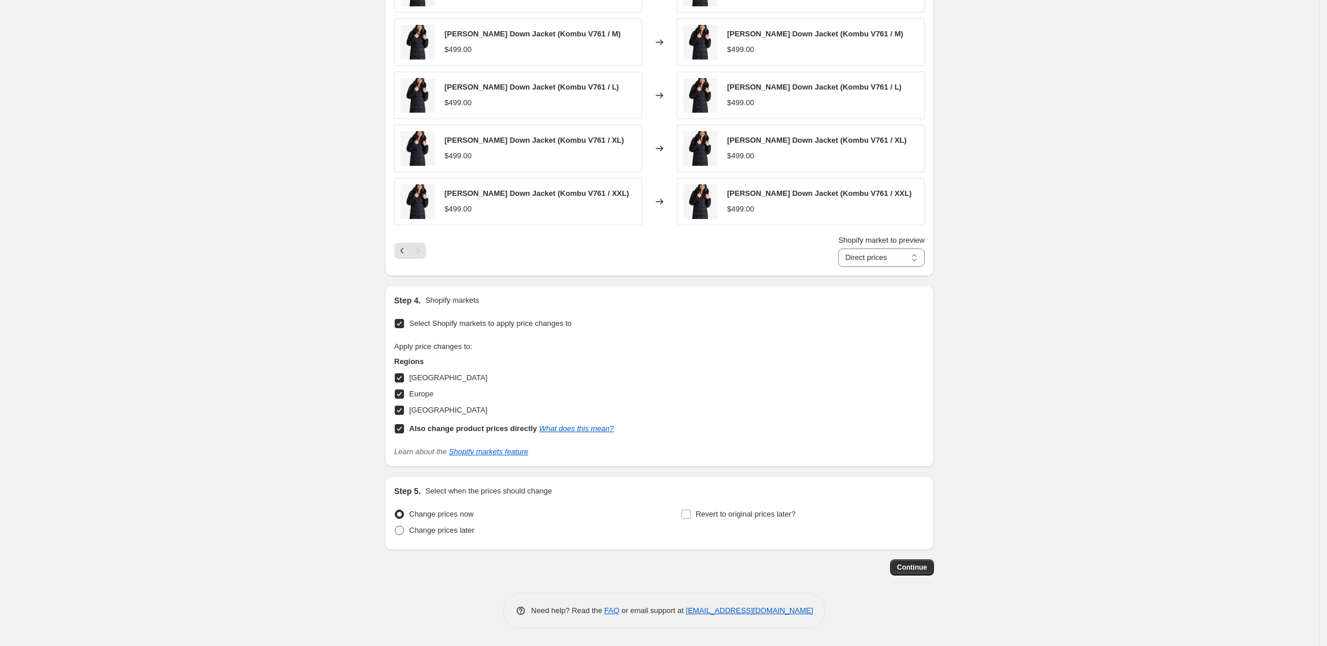
click at [460, 533] on span "Change prices later" at bounding box center [441, 530] width 65 height 9
click at [395, 527] on input "Change prices later" at bounding box center [395, 526] width 1 height 1
radio input "true"
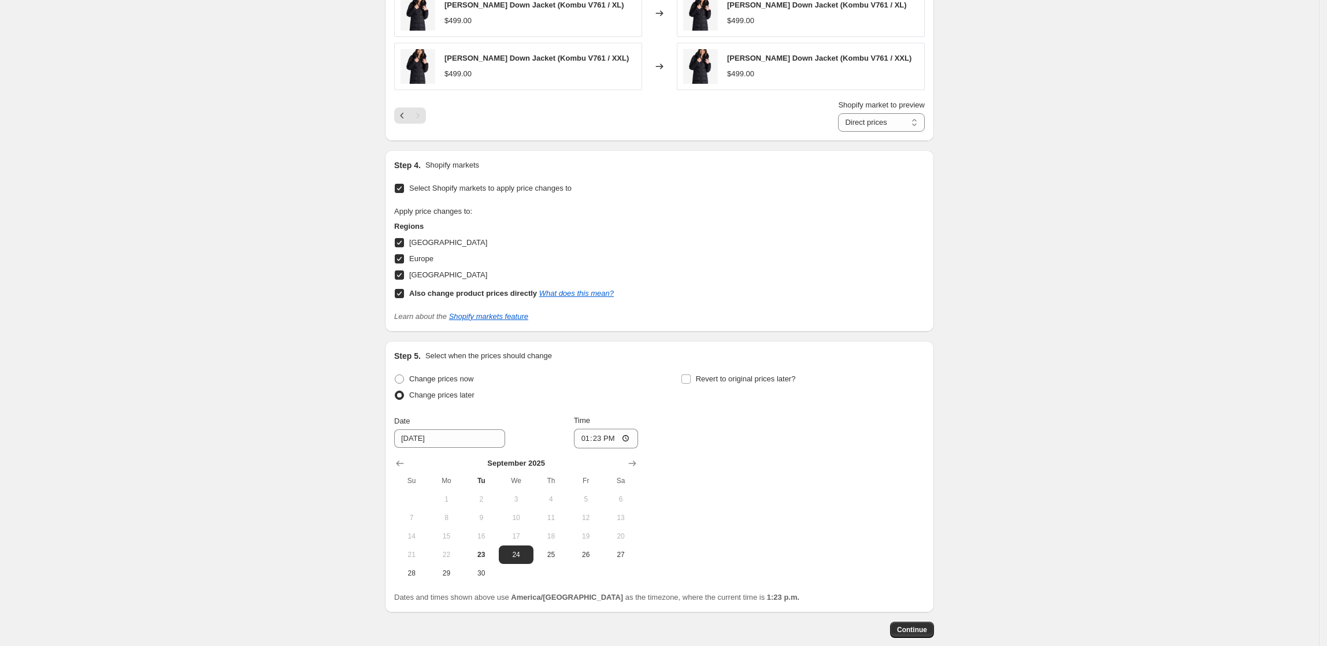
scroll to position [824, 0]
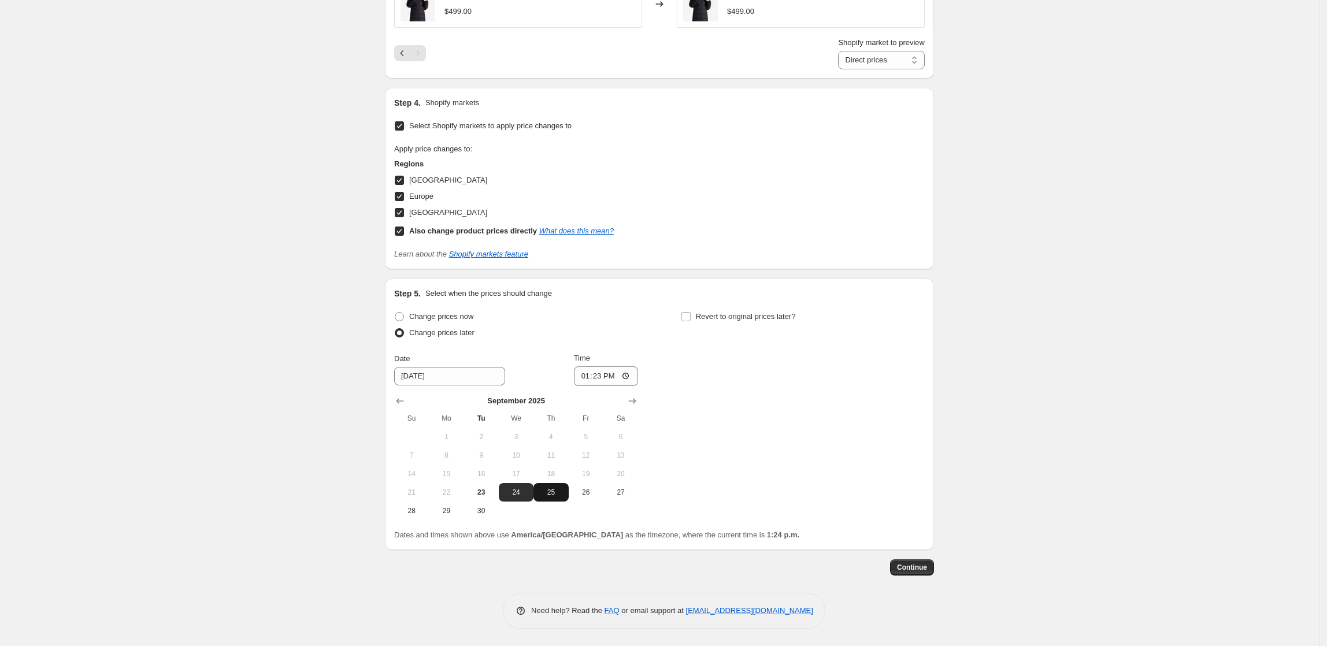
click at [543, 488] on span "25" at bounding box center [550, 492] width 25 height 9
type input "[DATE]"
click at [706, 320] on span "Revert to original prices later?" at bounding box center [746, 316] width 100 height 9
click at [691, 320] on input "Revert to original prices later?" at bounding box center [685, 316] width 9 height 9
click at [740, 320] on span "Revert to original prices later?" at bounding box center [746, 316] width 100 height 9
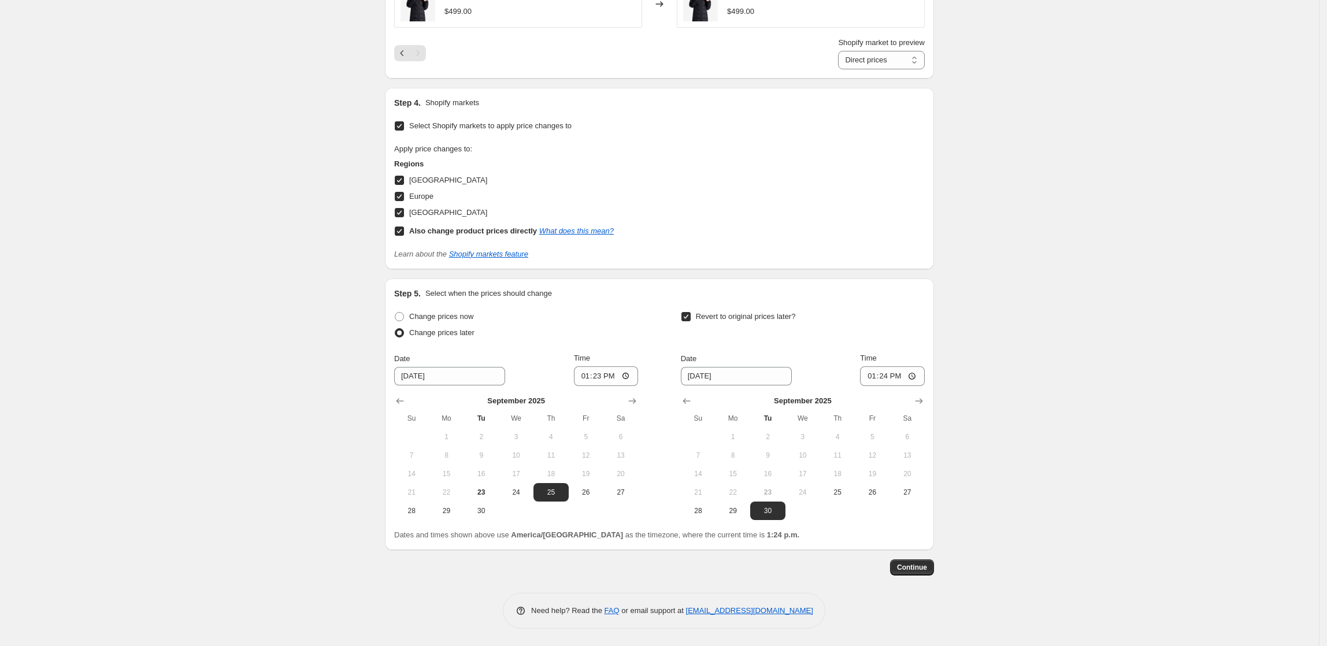
click at [691, 320] on input "Revert to original prices later?" at bounding box center [685, 316] width 9 height 9
checkbox input "false"
click at [516, 492] on span "24" at bounding box center [515, 492] width 25 height 9
type input "[DATE]"
click at [923, 567] on span "Continue" at bounding box center [912, 567] width 30 height 9
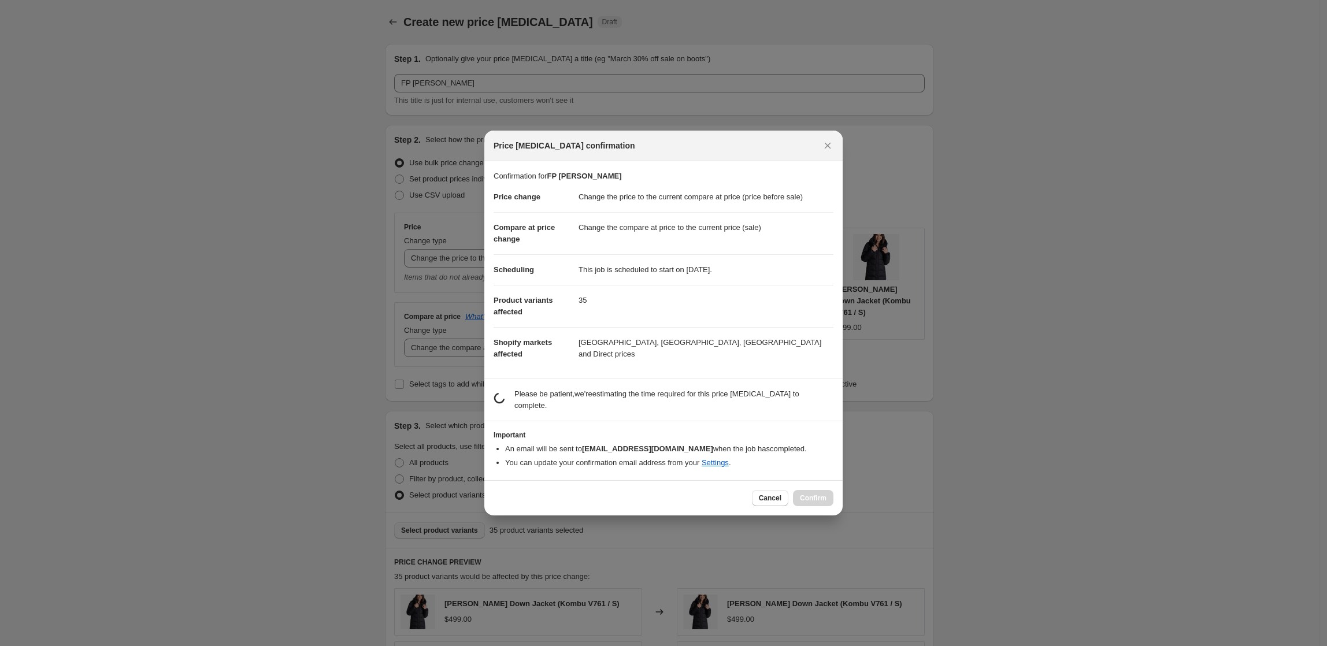
scroll to position [0, 0]
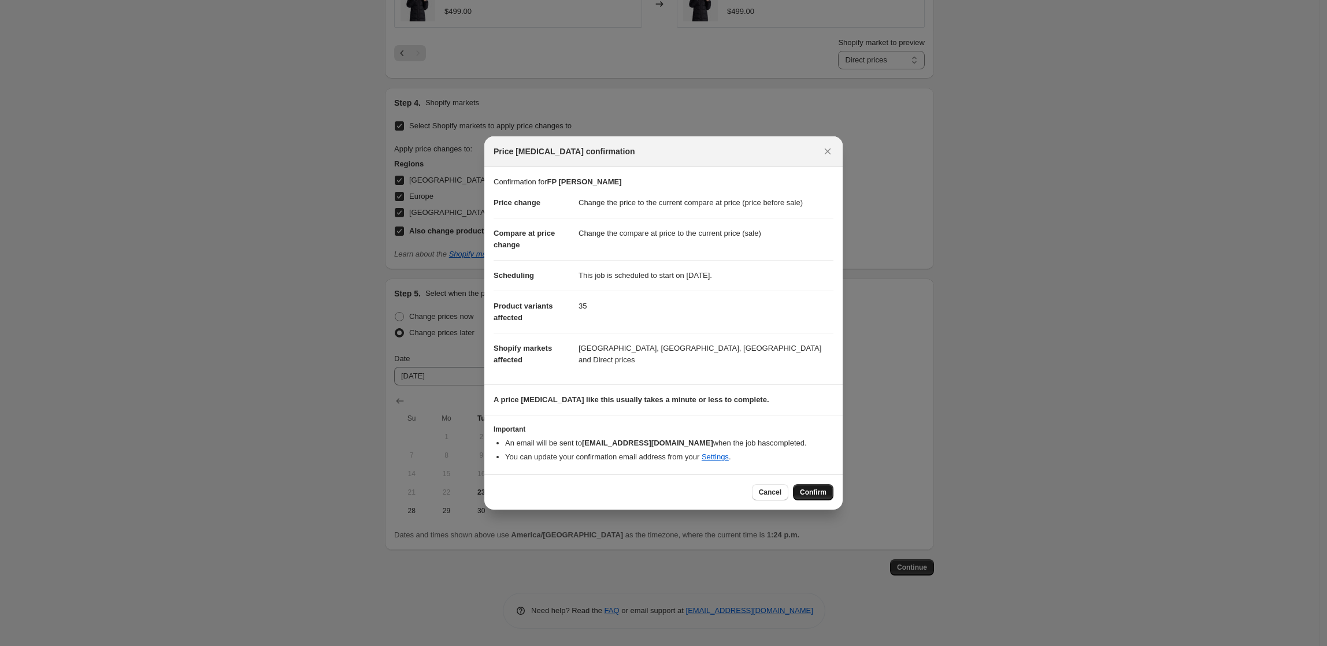
click at [810, 491] on span "Confirm" at bounding box center [813, 492] width 27 height 9
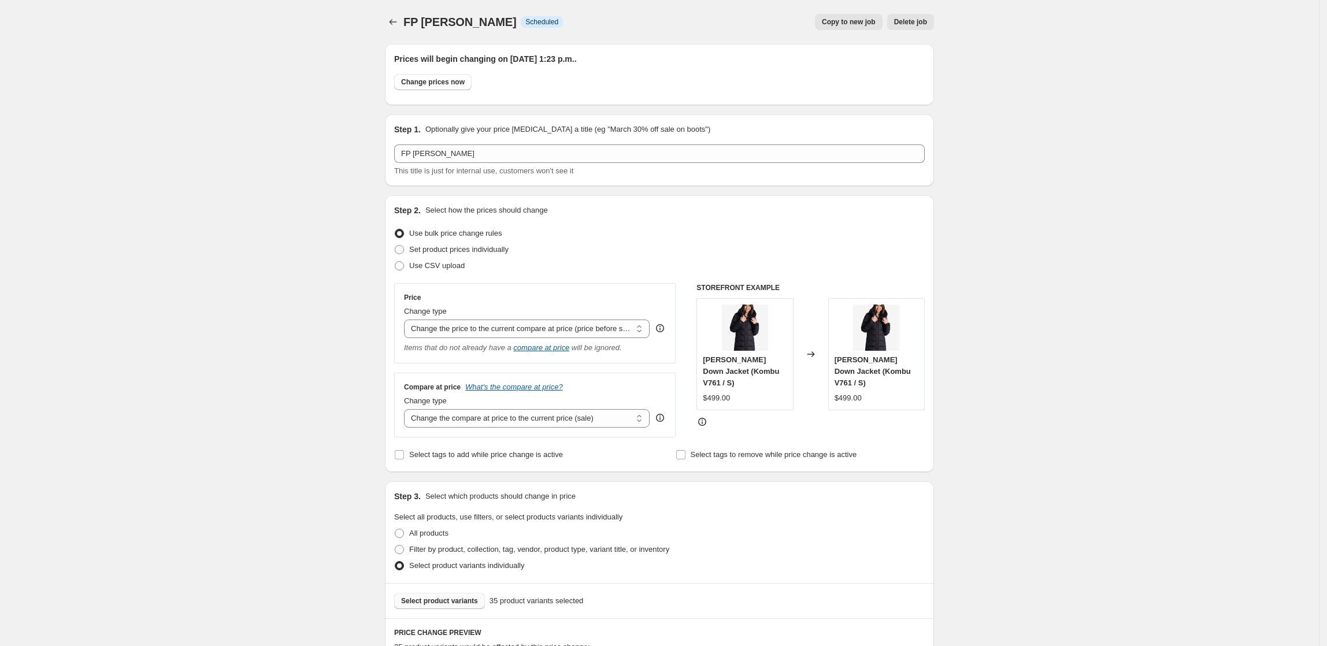
click at [399, 20] on icon "Price change jobs" at bounding box center [393, 22] width 12 height 12
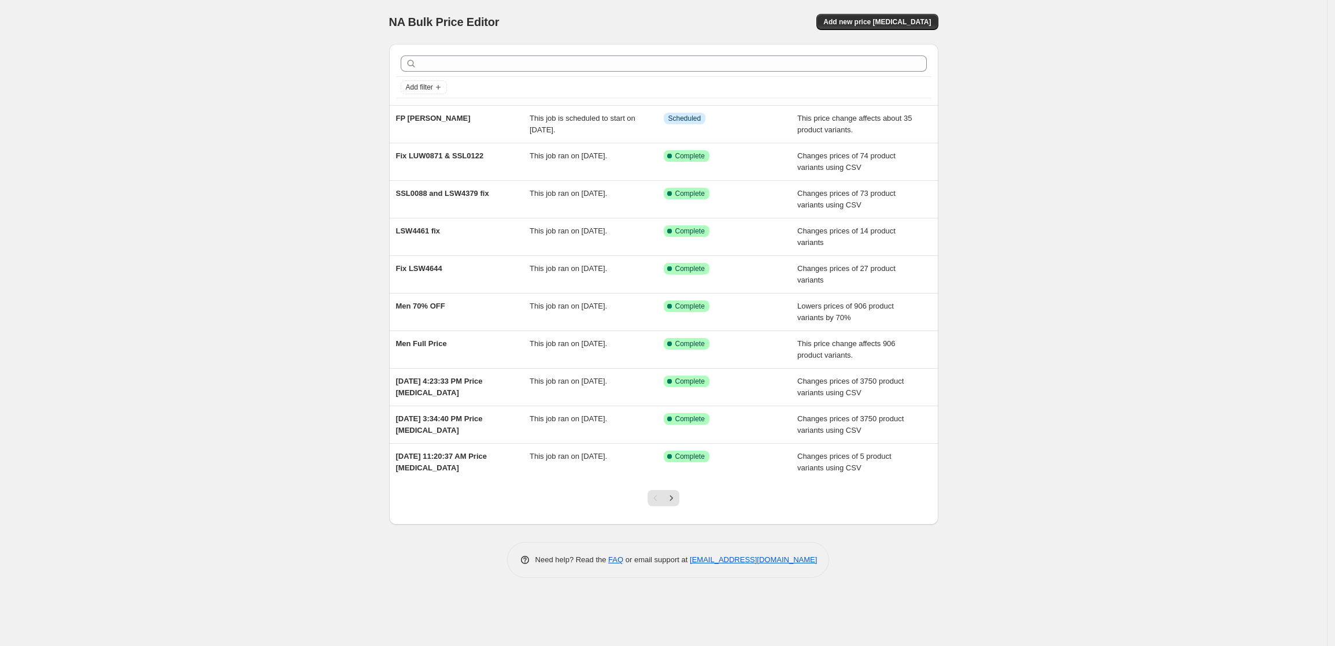
click at [1089, 174] on div "NA Bulk Price Editor. This page is ready NA Bulk Price Editor Add new price [ME…" at bounding box center [663, 323] width 1326 height 646
